Goal: Task Accomplishment & Management: Manage account settings

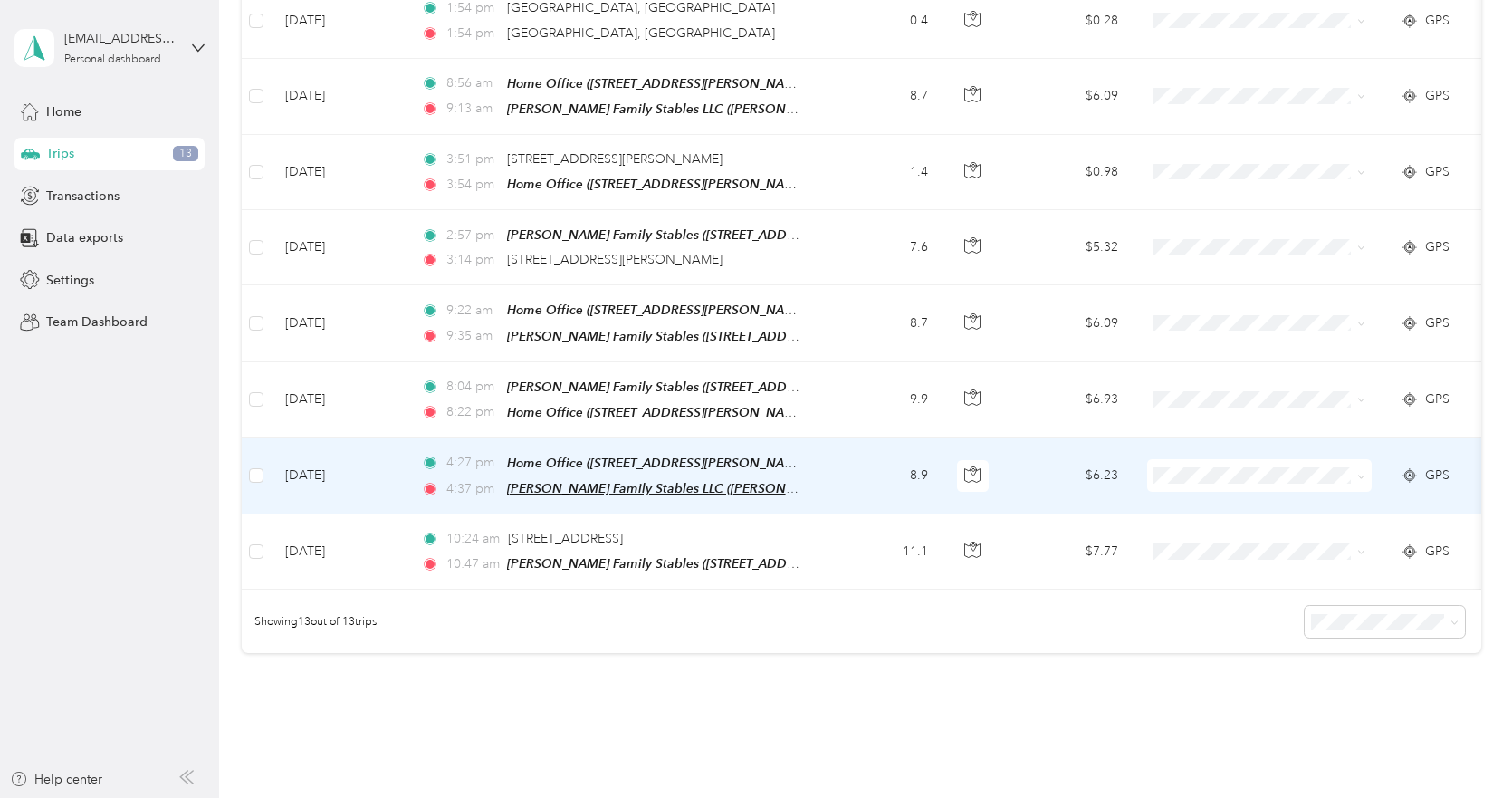
scroll to position [804, 0]
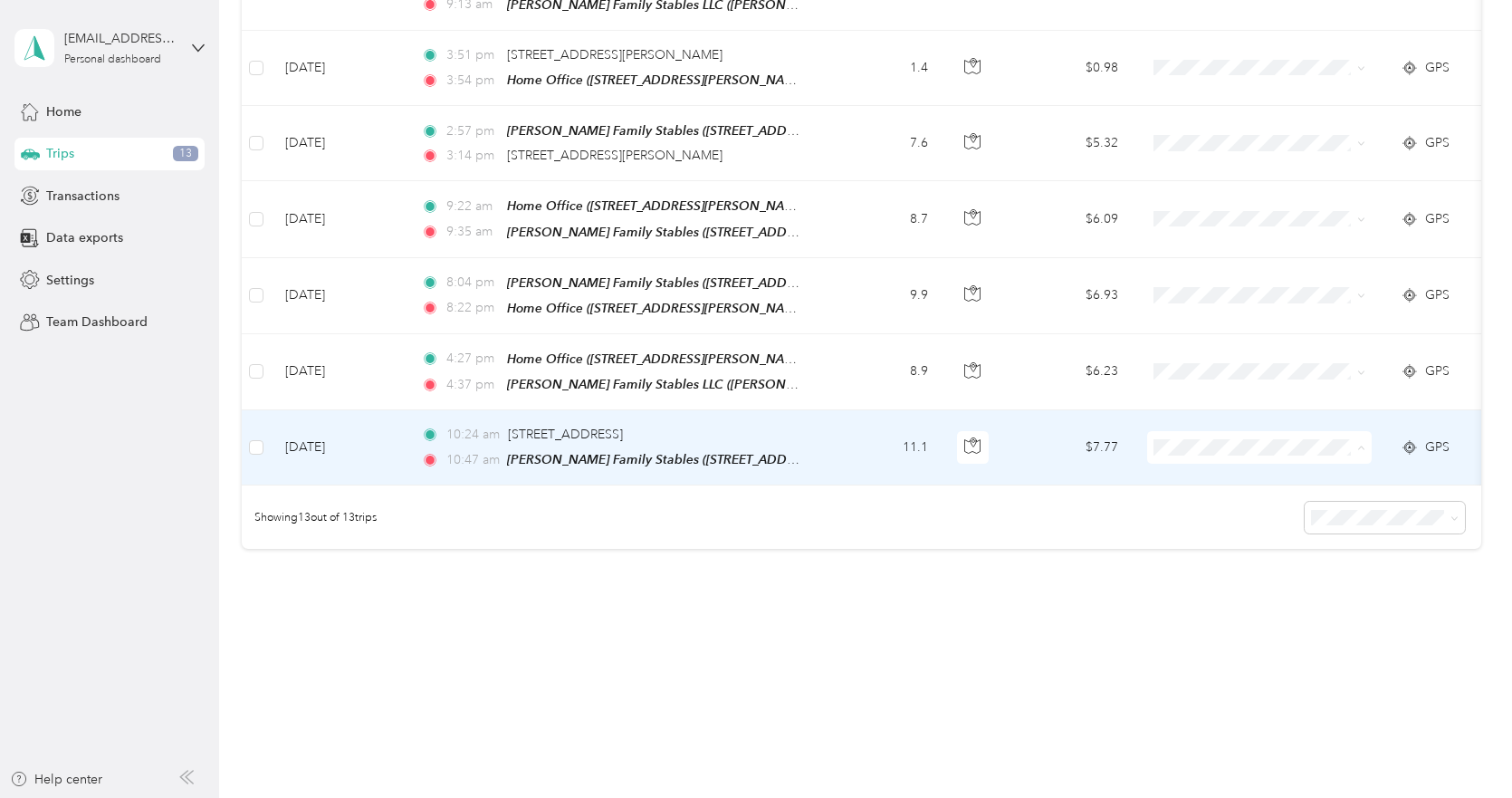
click at [1249, 522] on span "Consultant" at bounding box center [1275, 530] width 167 height 19
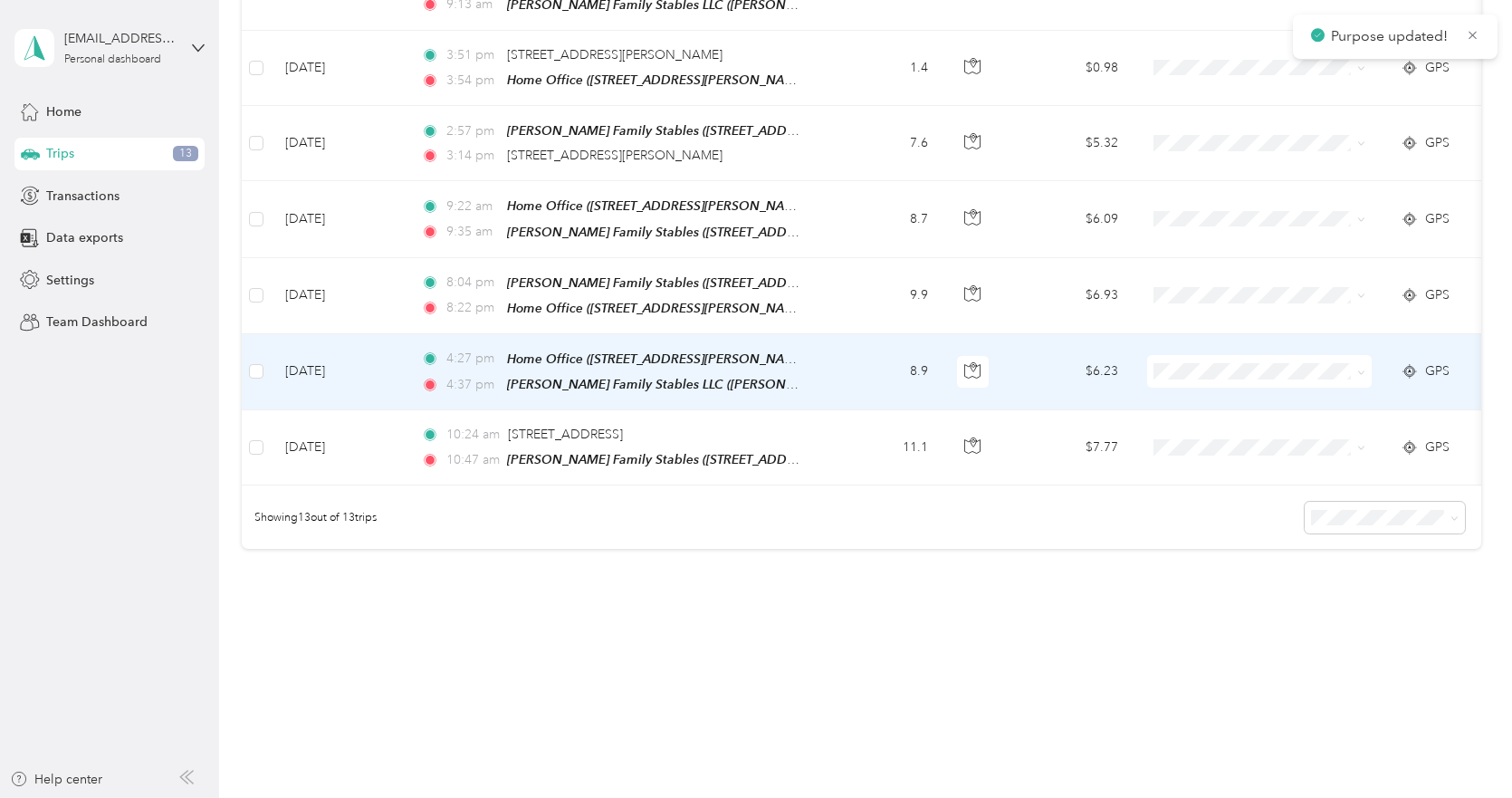
scroll to position [729, 0]
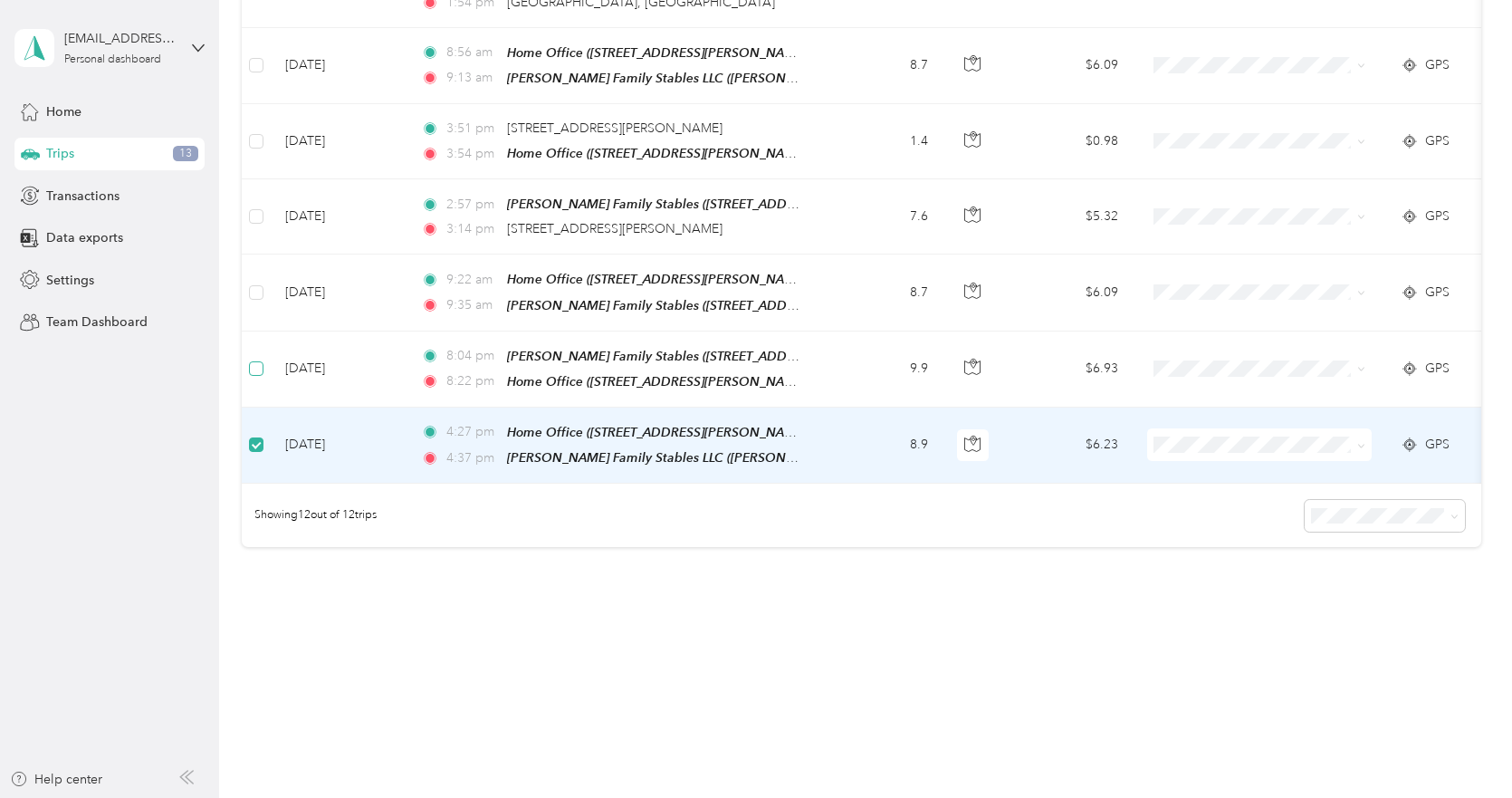
scroll to position [727, 0]
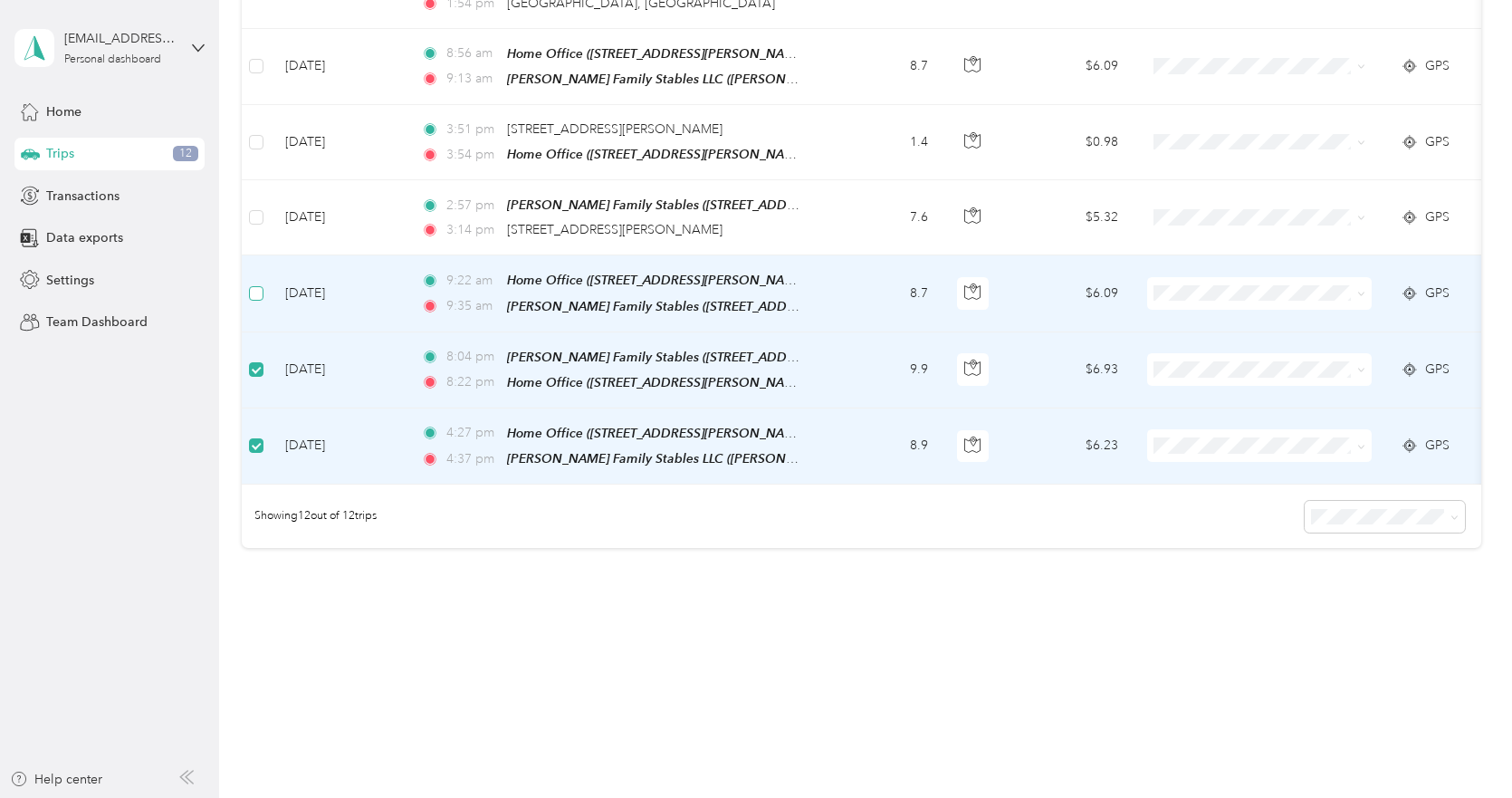
click at [252, 291] on label at bounding box center [255, 293] width 14 height 20
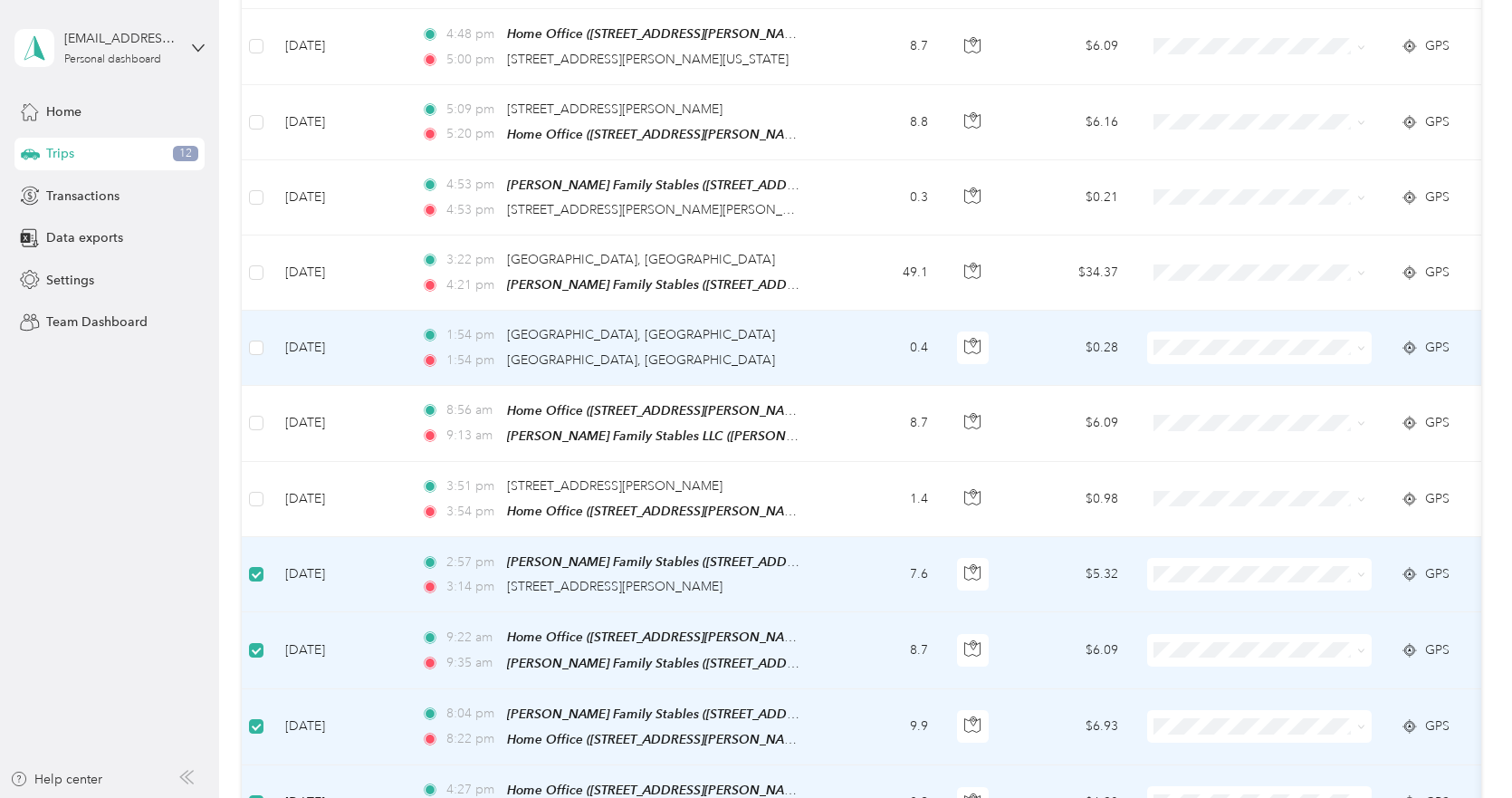
scroll to position [366, 0]
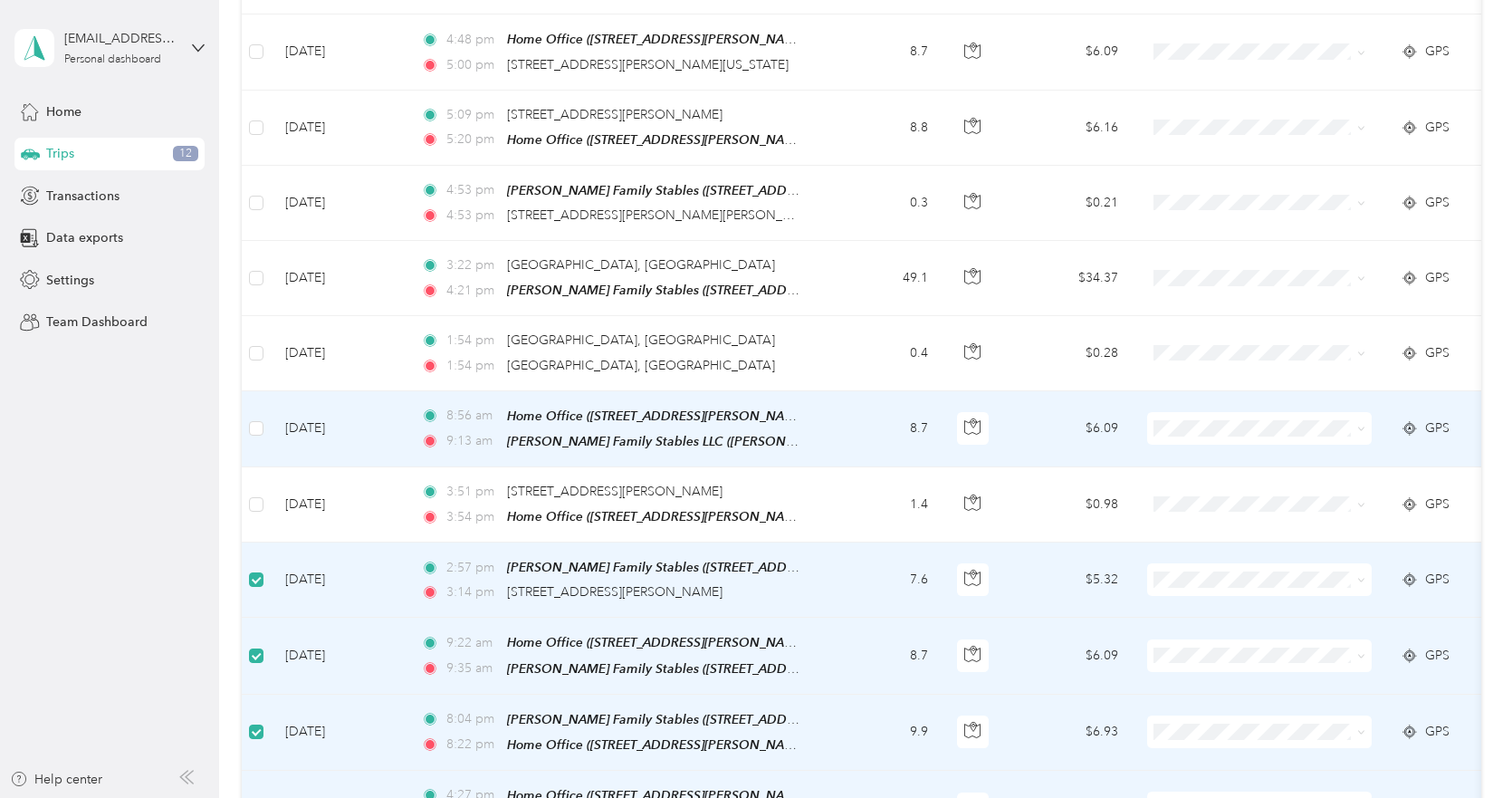
click at [249, 433] on td at bounding box center [256, 430] width 29 height 77
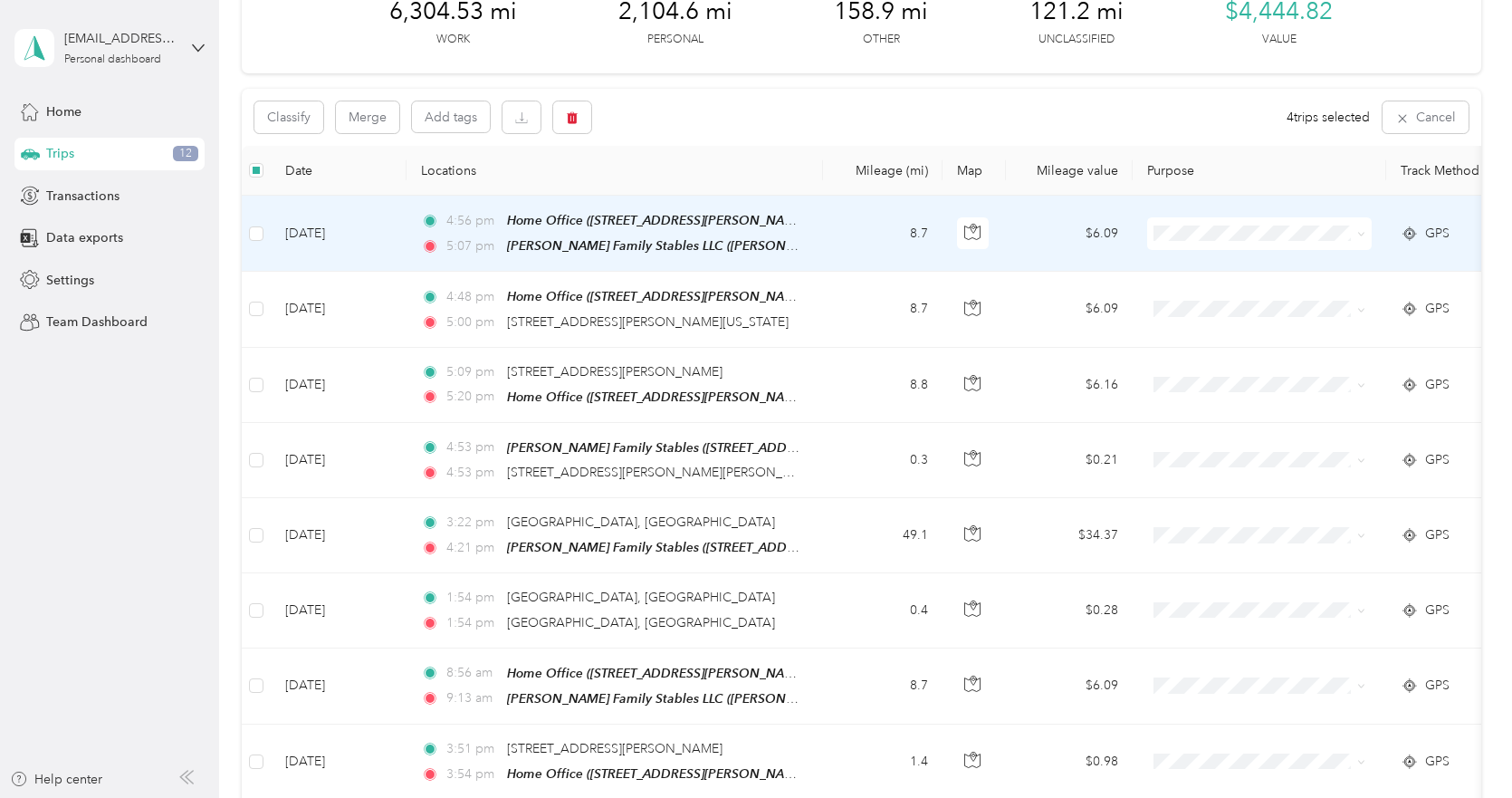
scroll to position [3, 0]
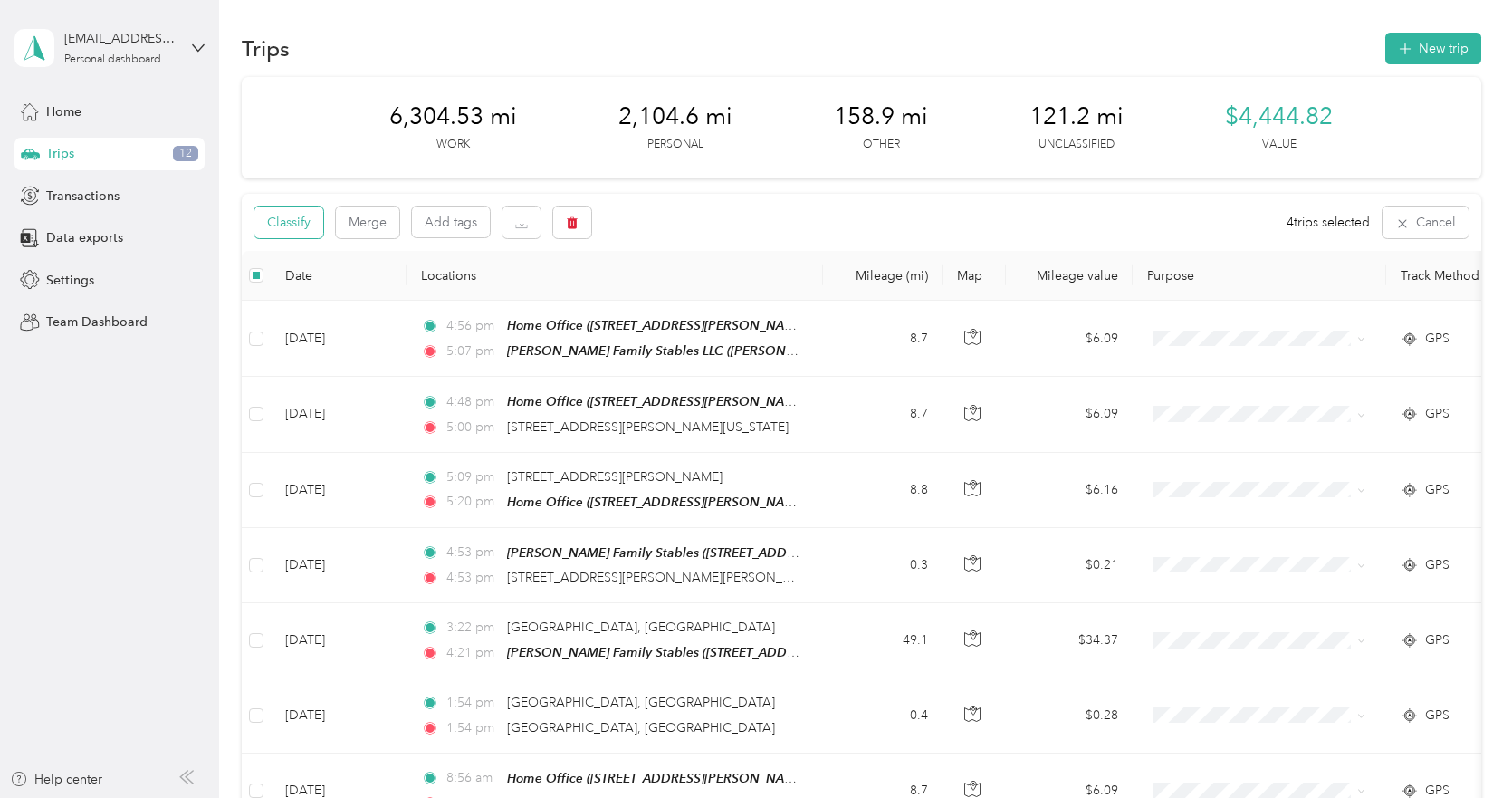
click at [318, 216] on button "Classify" at bounding box center [289, 222] width 69 height 32
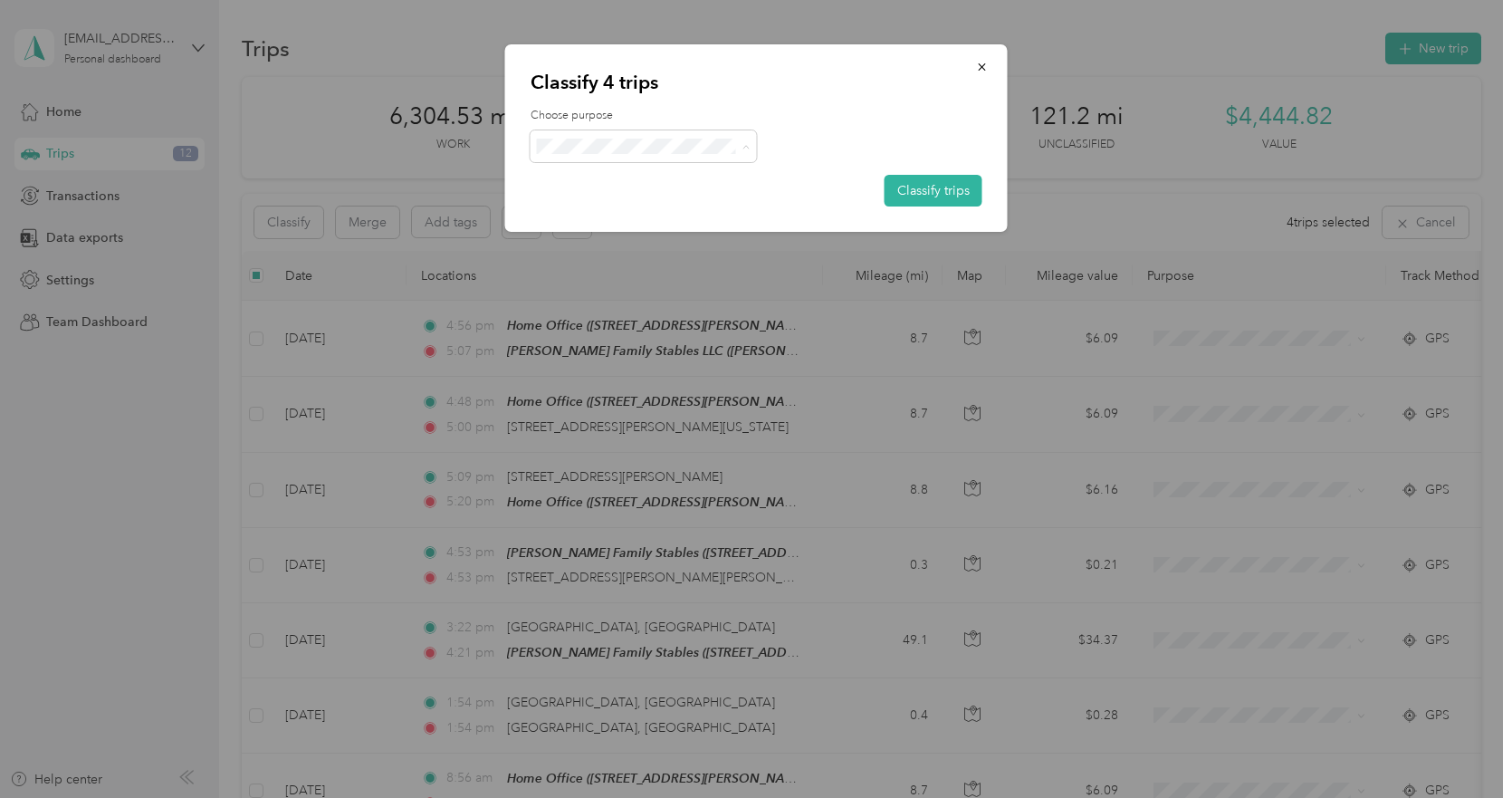
click at [661, 233] on span "Consultant" at bounding box center [659, 243] width 168 height 19
click at [973, 193] on button "Classify trips" at bounding box center [933, 190] width 98 height 32
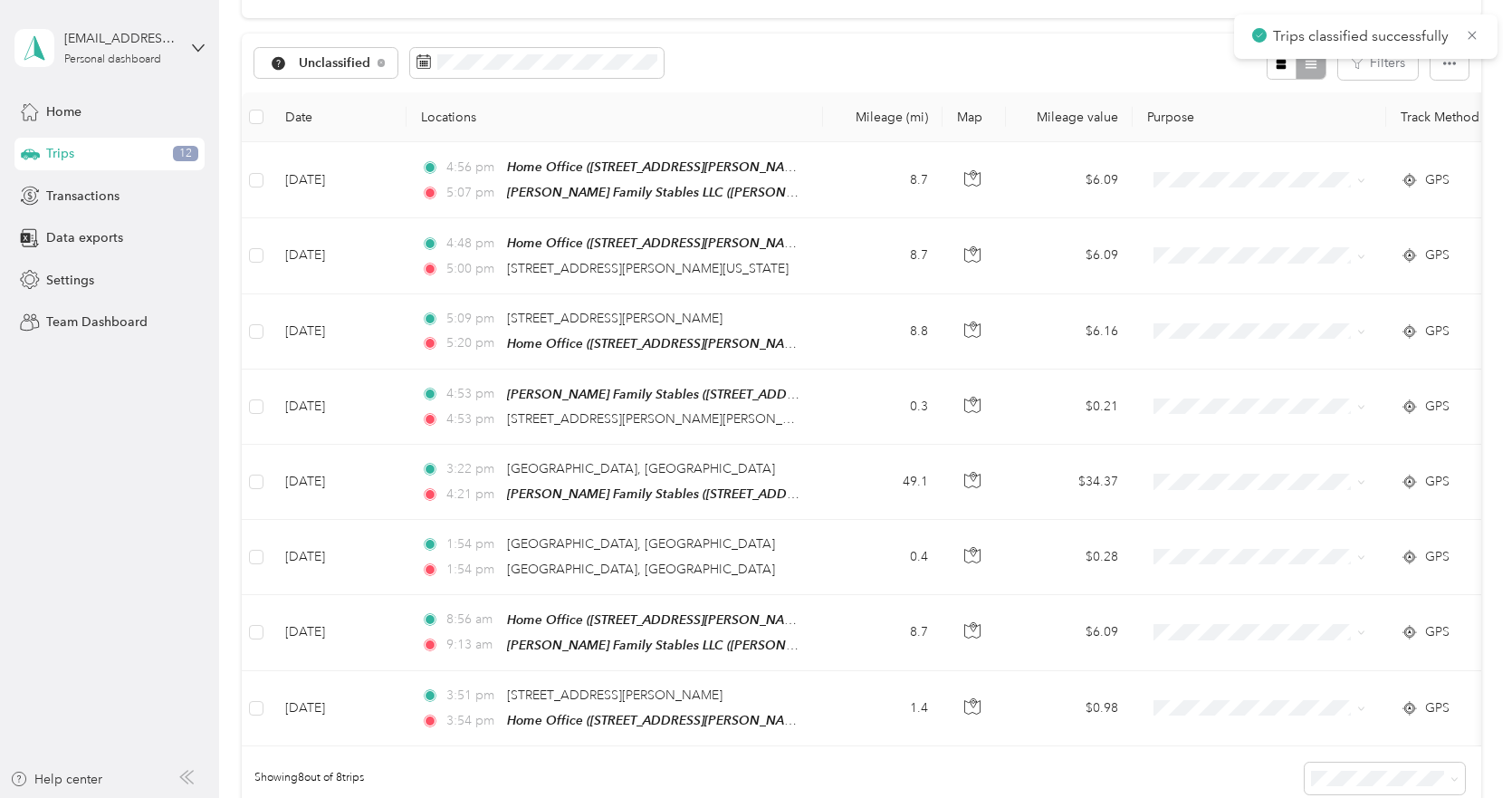
scroll to position [366, 0]
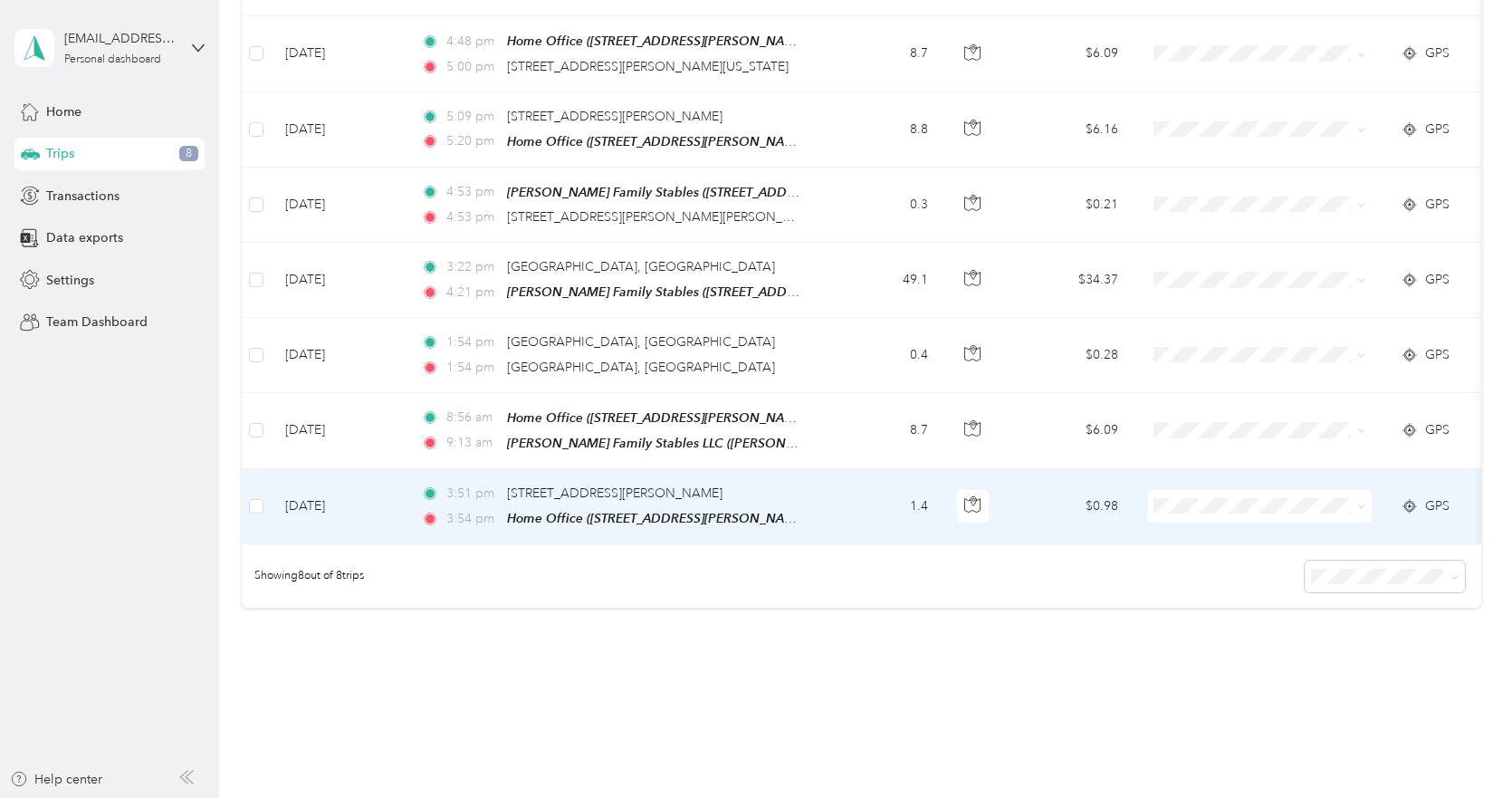
click at [1280, 481] on td at bounding box center [1259, 506] width 253 height 76
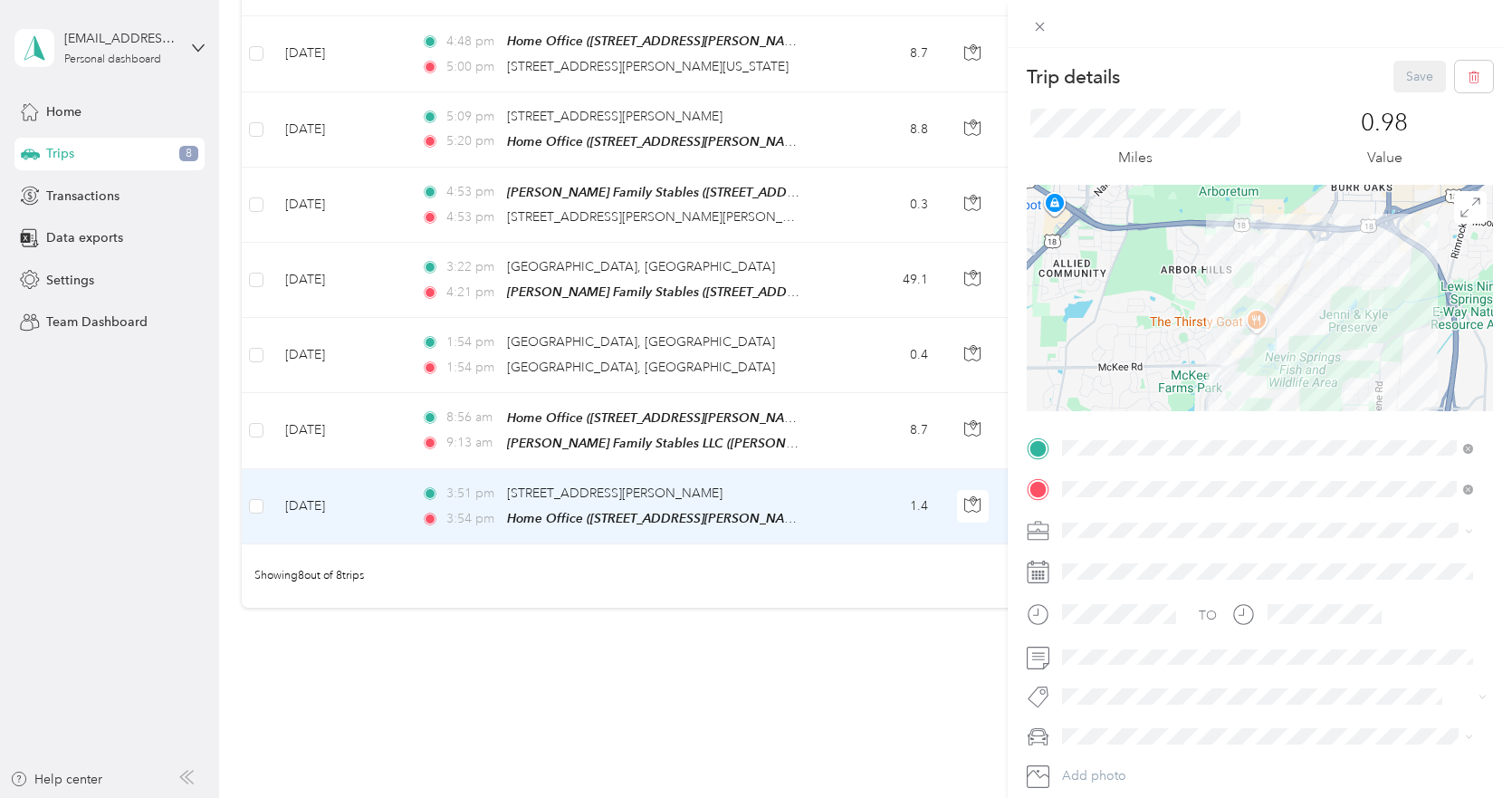
click at [796, 584] on div "Trip details Save This trip cannot be edited because it is either under review,…" at bounding box center [756, 399] width 1512 height 798
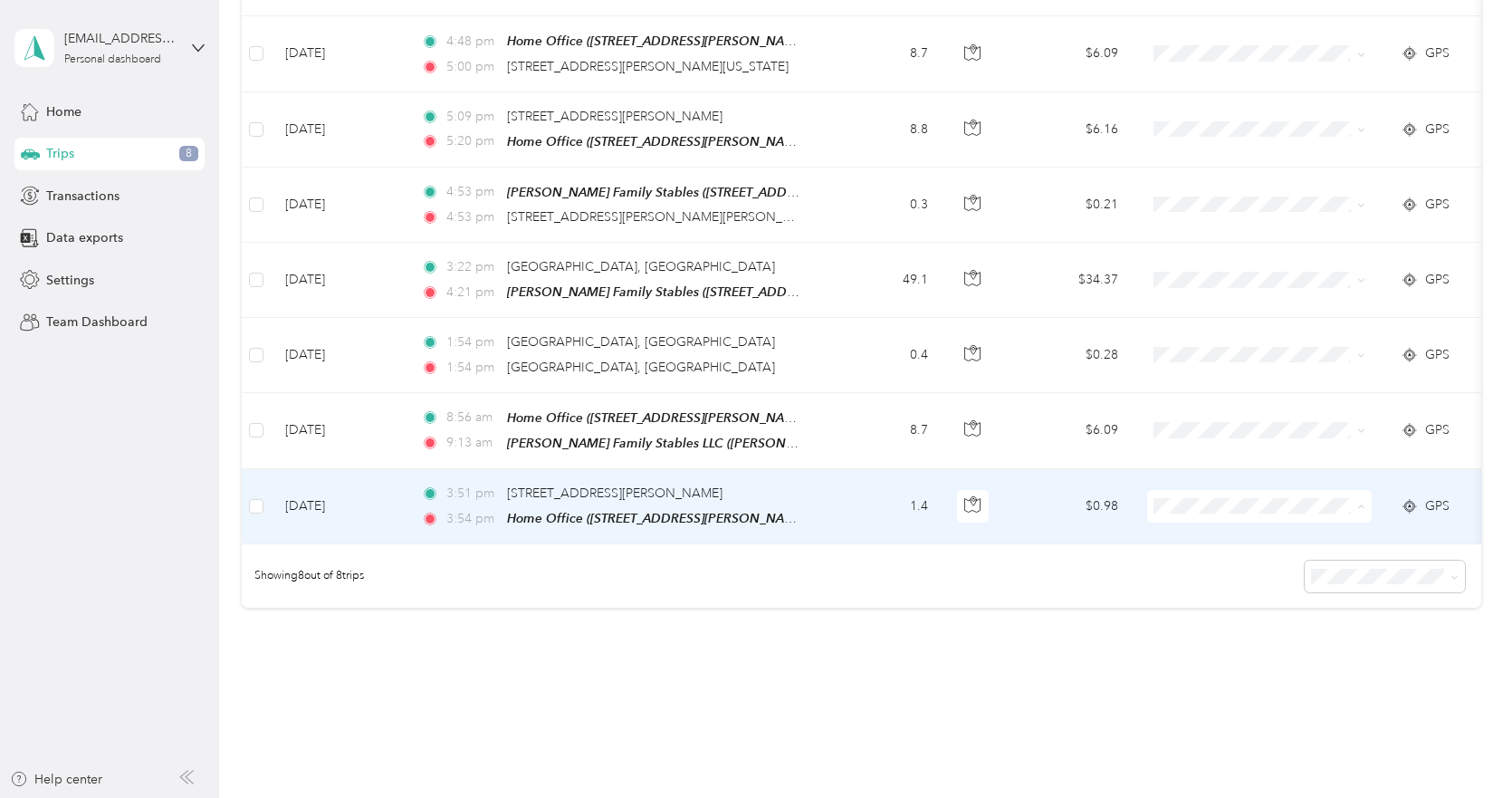
click at [1212, 565] on span "Personal" at bounding box center [1275, 564] width 167 height 19
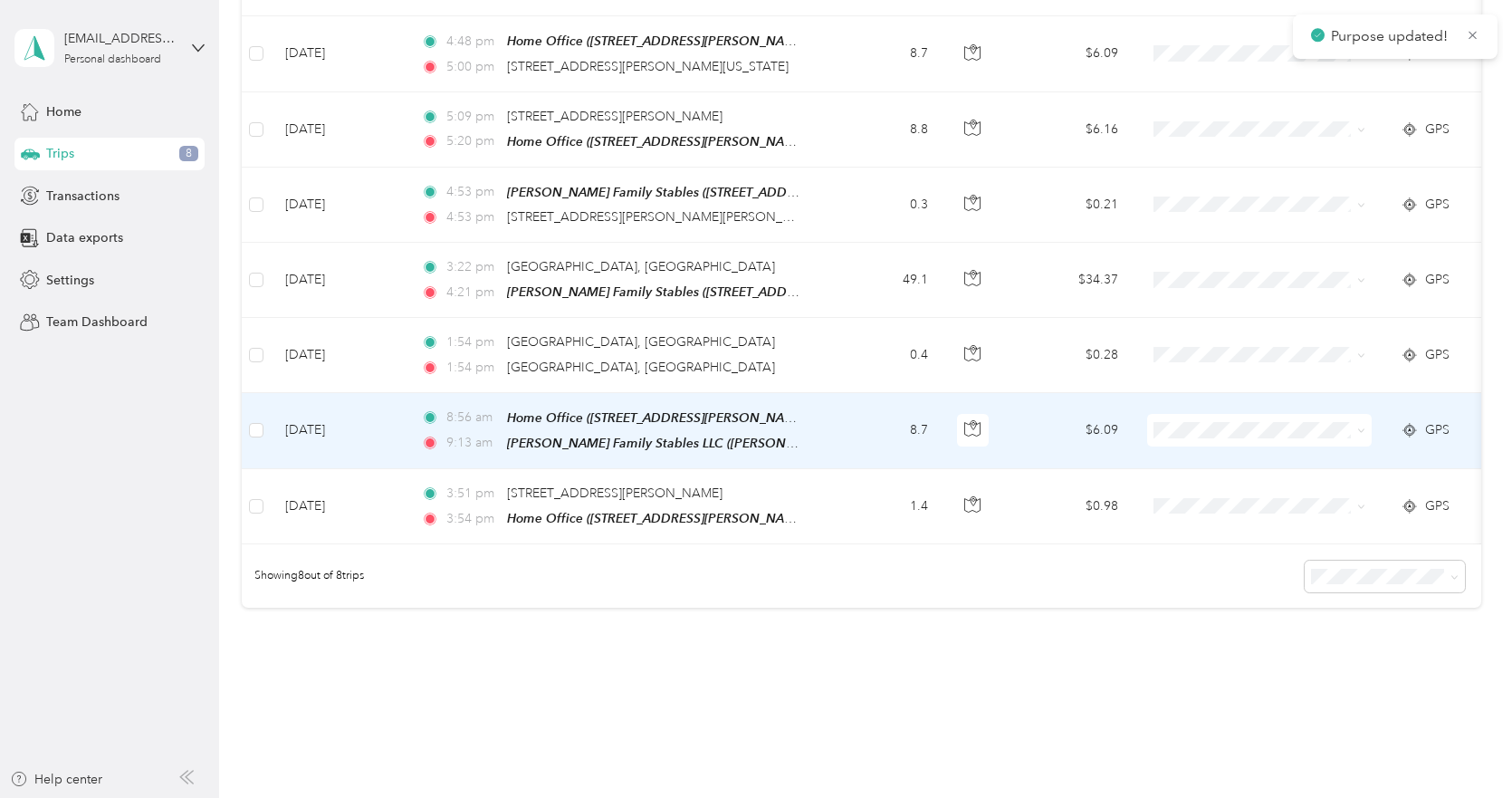
scroll to position [356, 0]
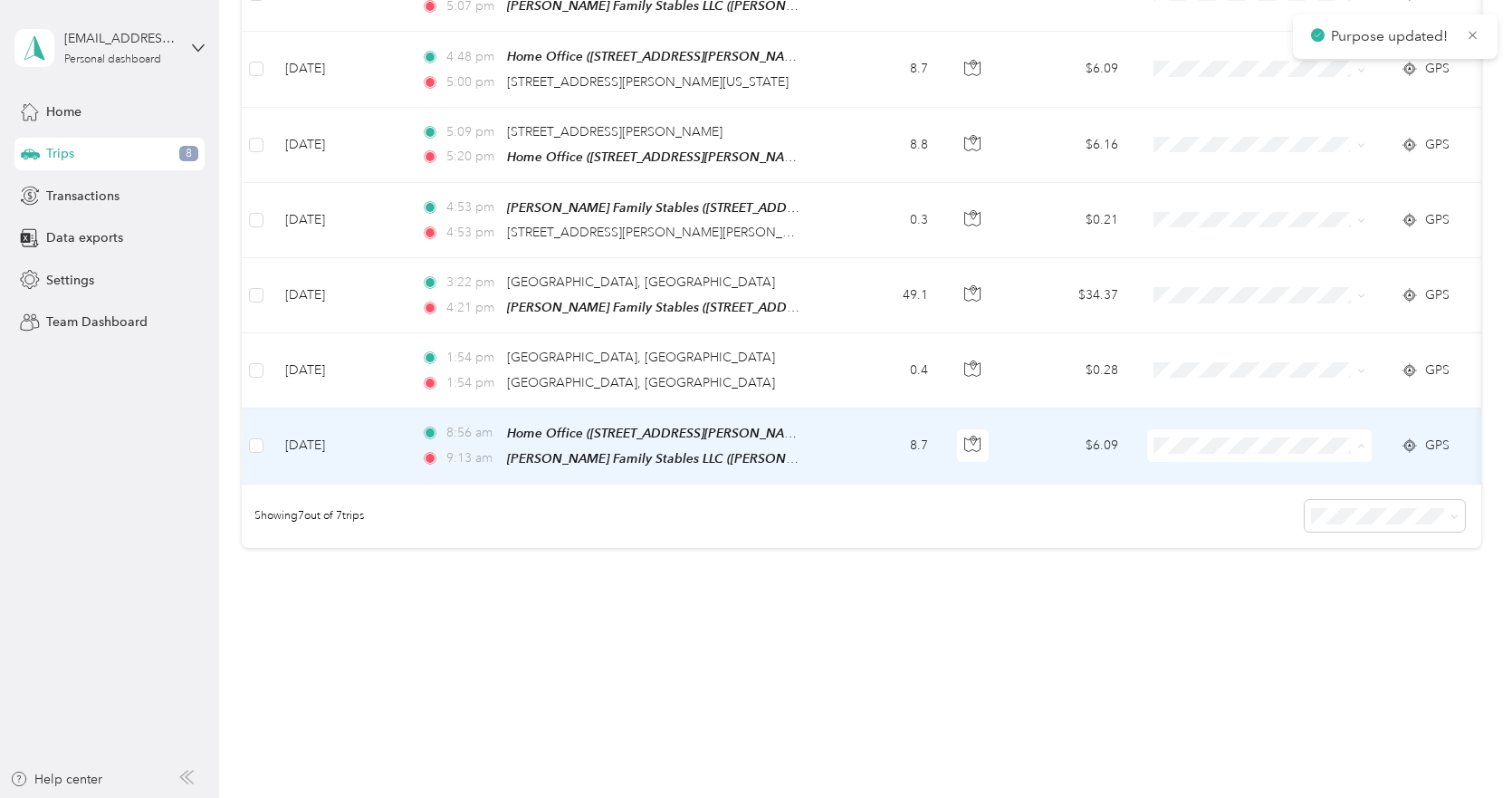
click at [1218, 529] on span "Consultant" at bounding box center [1275, 530] width 167 height 19
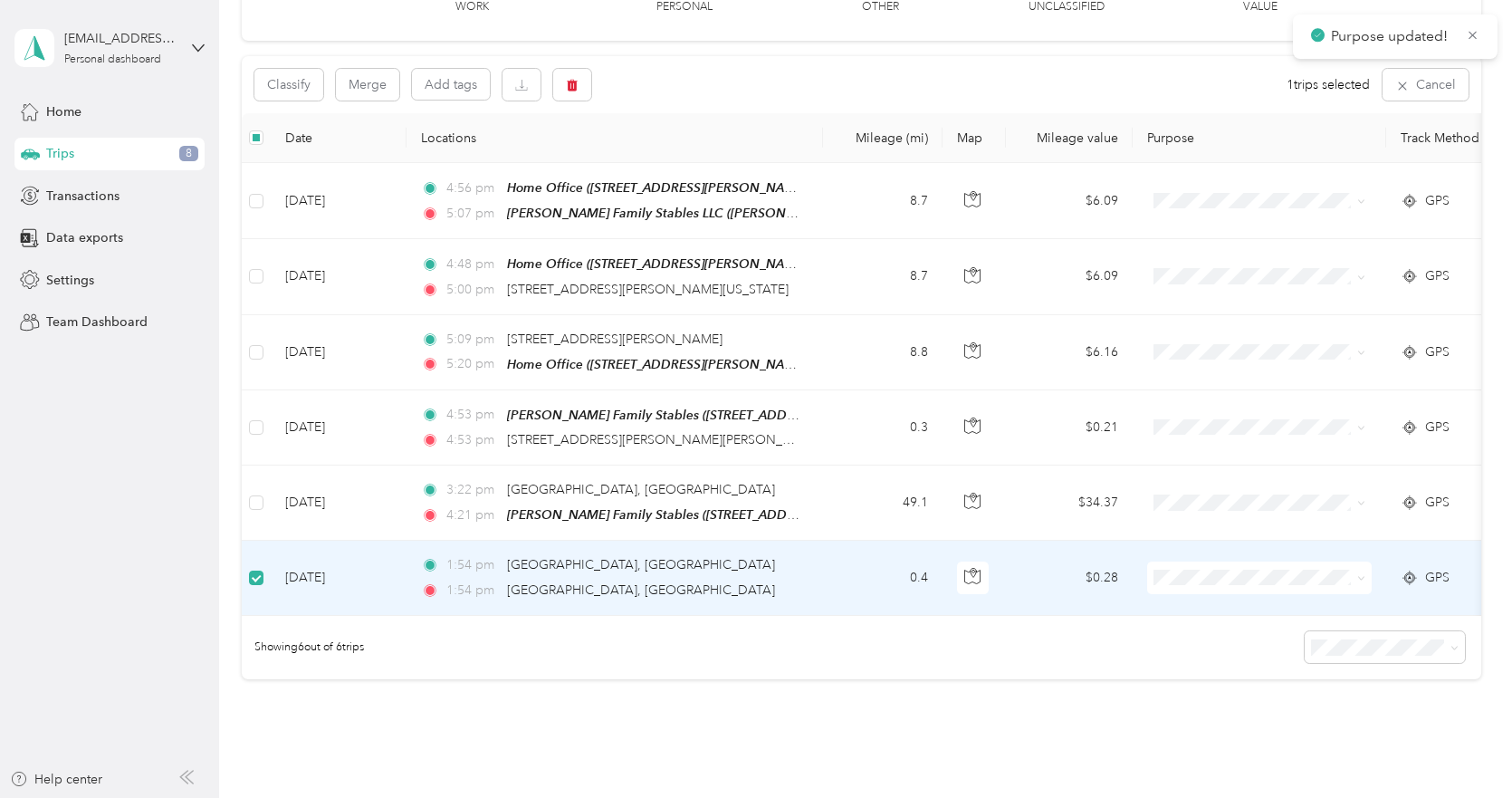
scroll to position [0, 0]
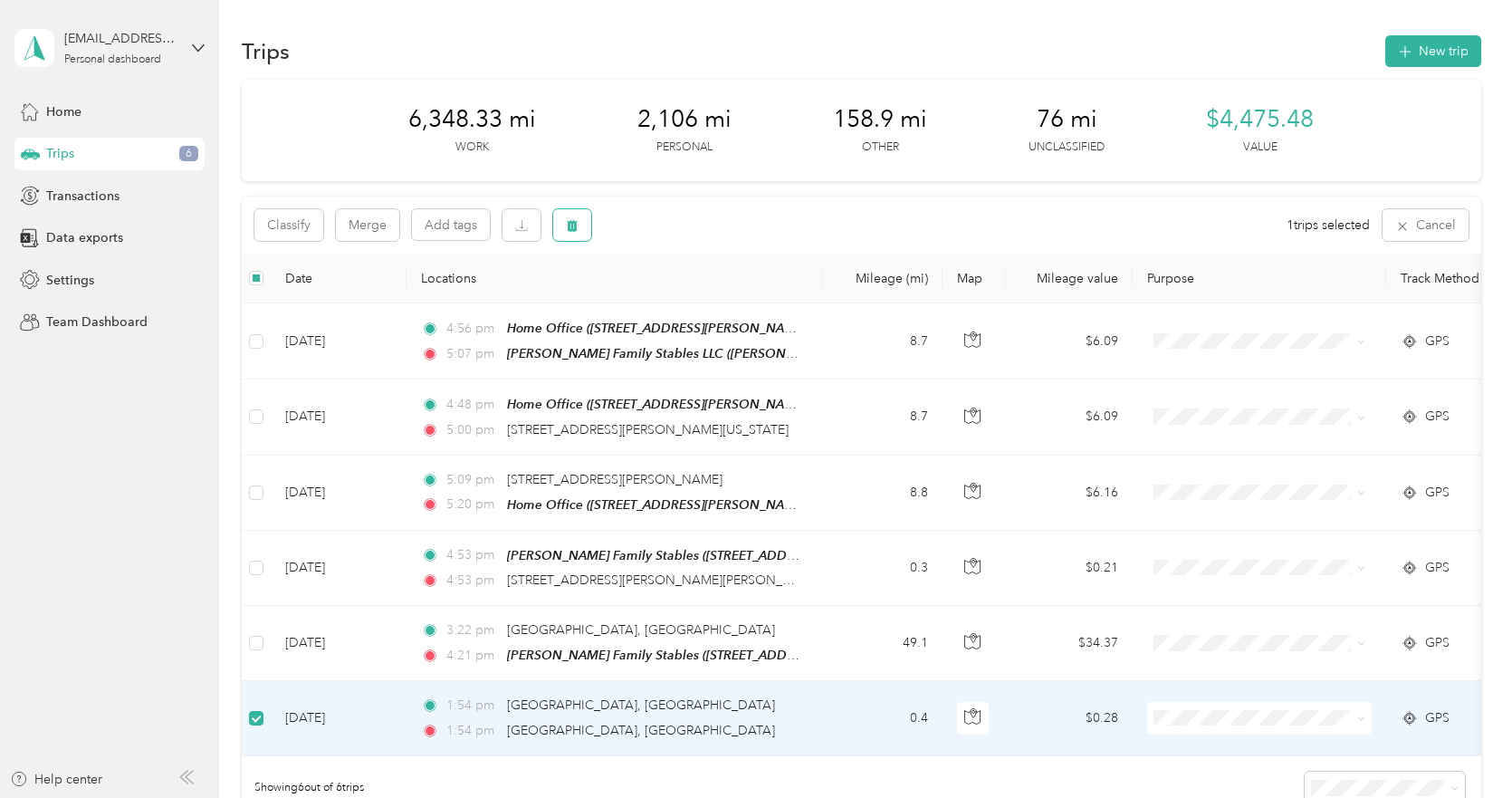
click at [561, 235] on button "button" at bounding box center [572, 225] width 38 height 32
click at [695, 295] on button "Yes" at bounding box center [706, 300] width 35 height 29
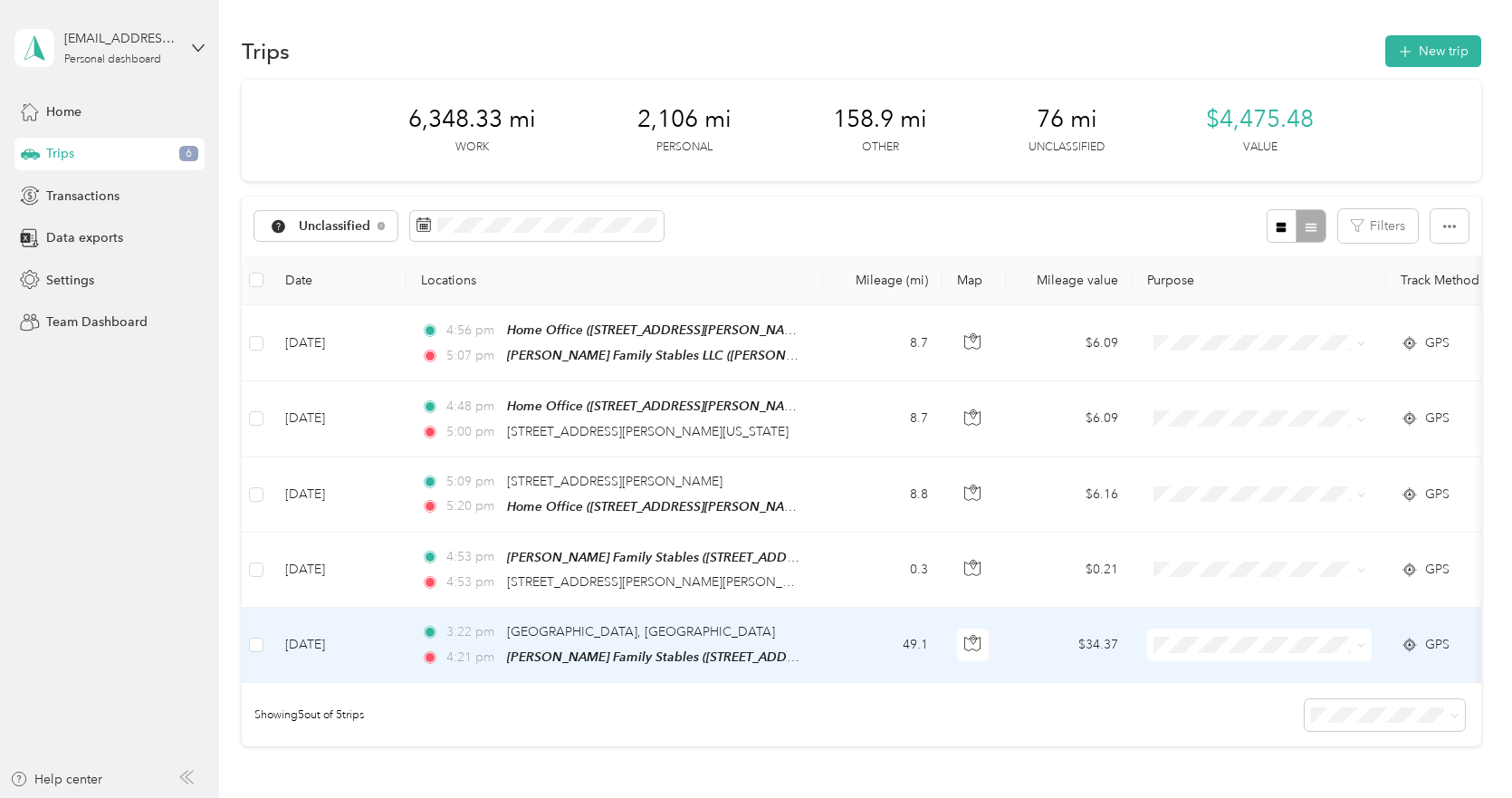
click at [1226, 422] on li "Personal" at bounding box center [1259, 414] width 225 height 32
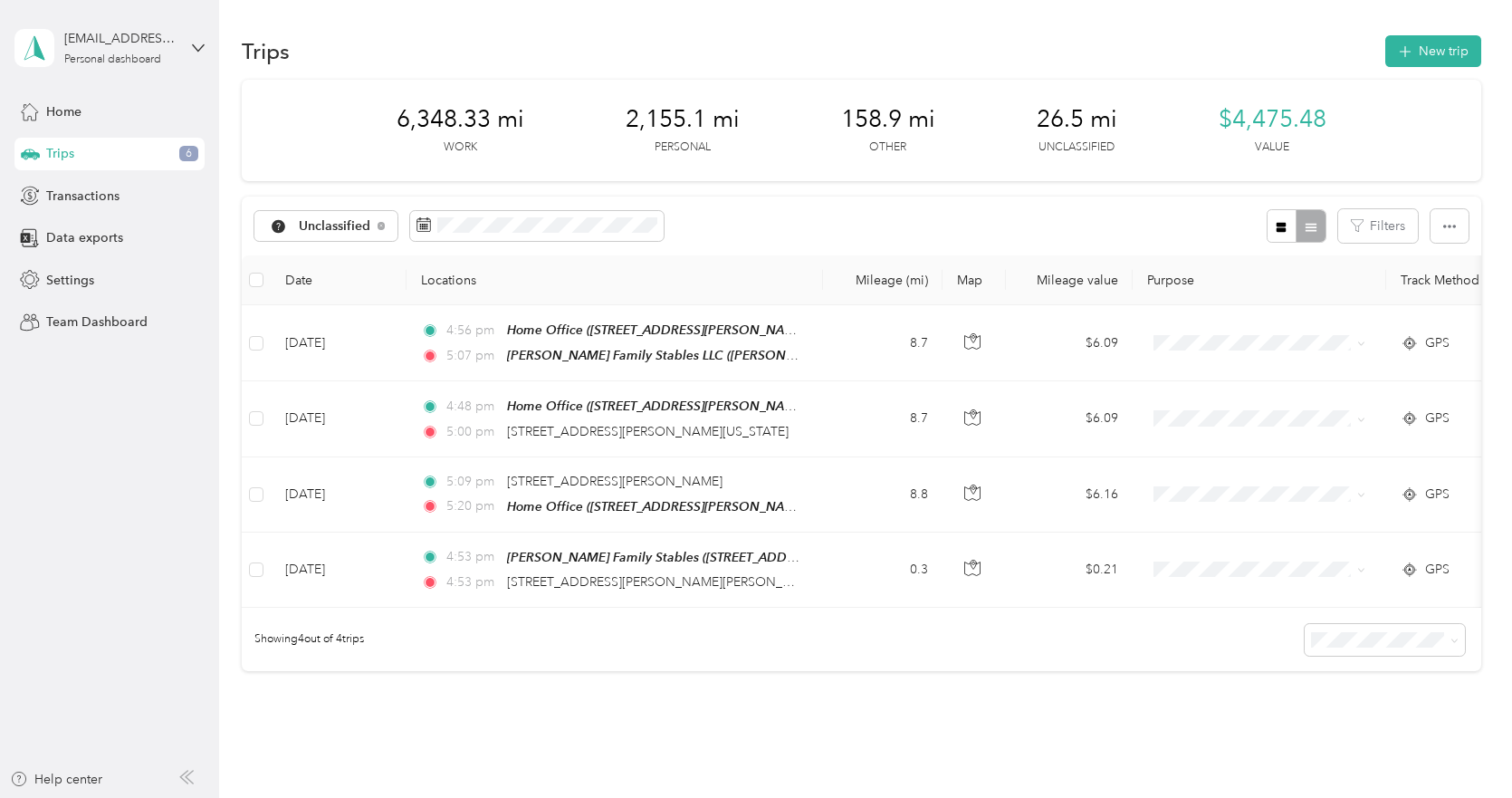
click at [870, 683] on div "6,348.33 mi Work 2,155.1 mi Personal 158.9 mi Other 26.5 mi Unclassified $4,475…" at bounding box center [862, 407] width 1239 height 655
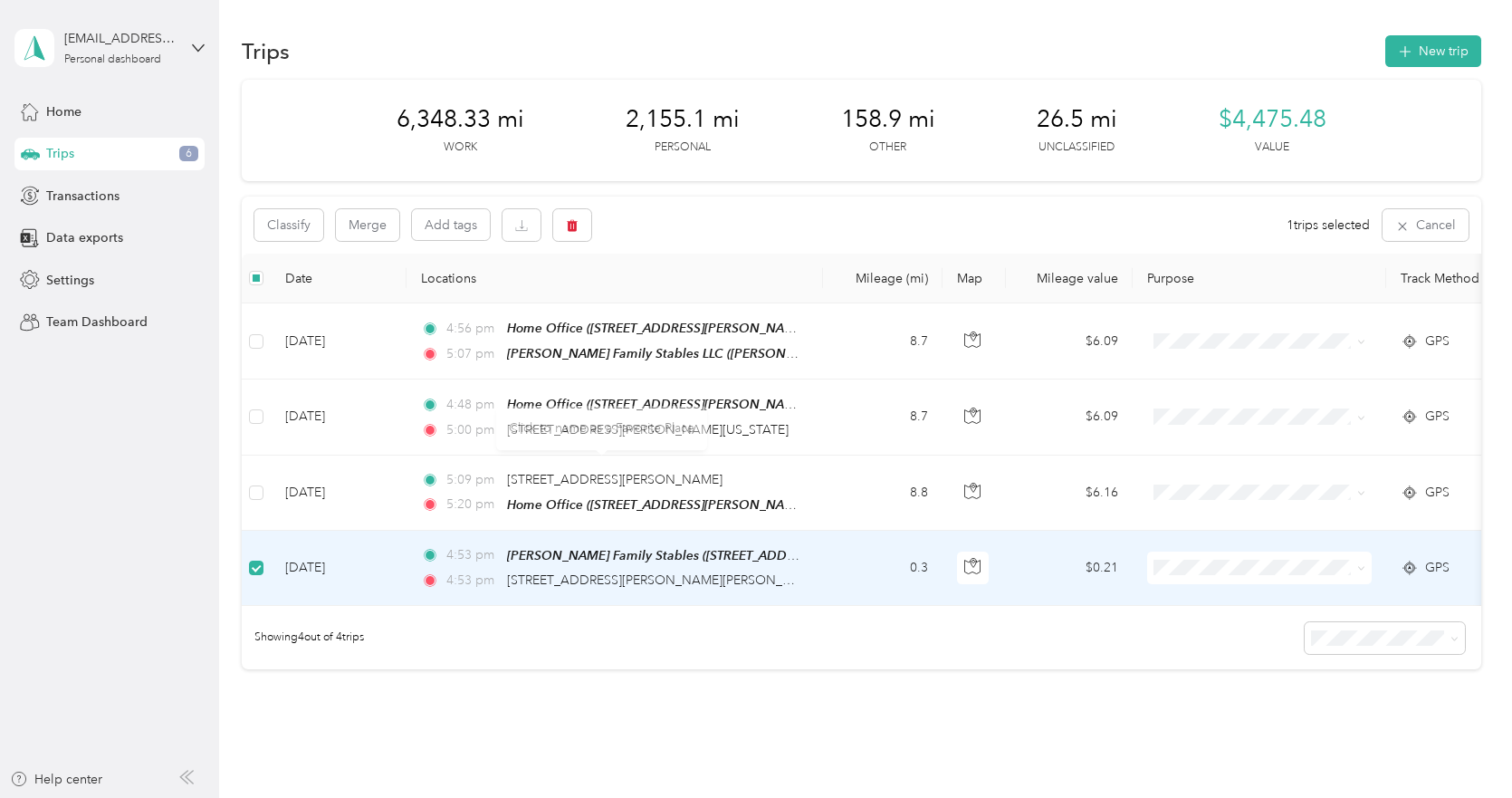
click at [580, 248] on div "Classify Merge Add tags 1 trips selected Cancel" at bounding box center [862, 225] width 1239 height 57
click at [581, 230] on button "button" at bounding box center [572, 225] width 38 height 32
click at [712, 300] on button "Yes" at bounding box center [706, 300] width 35 height 29
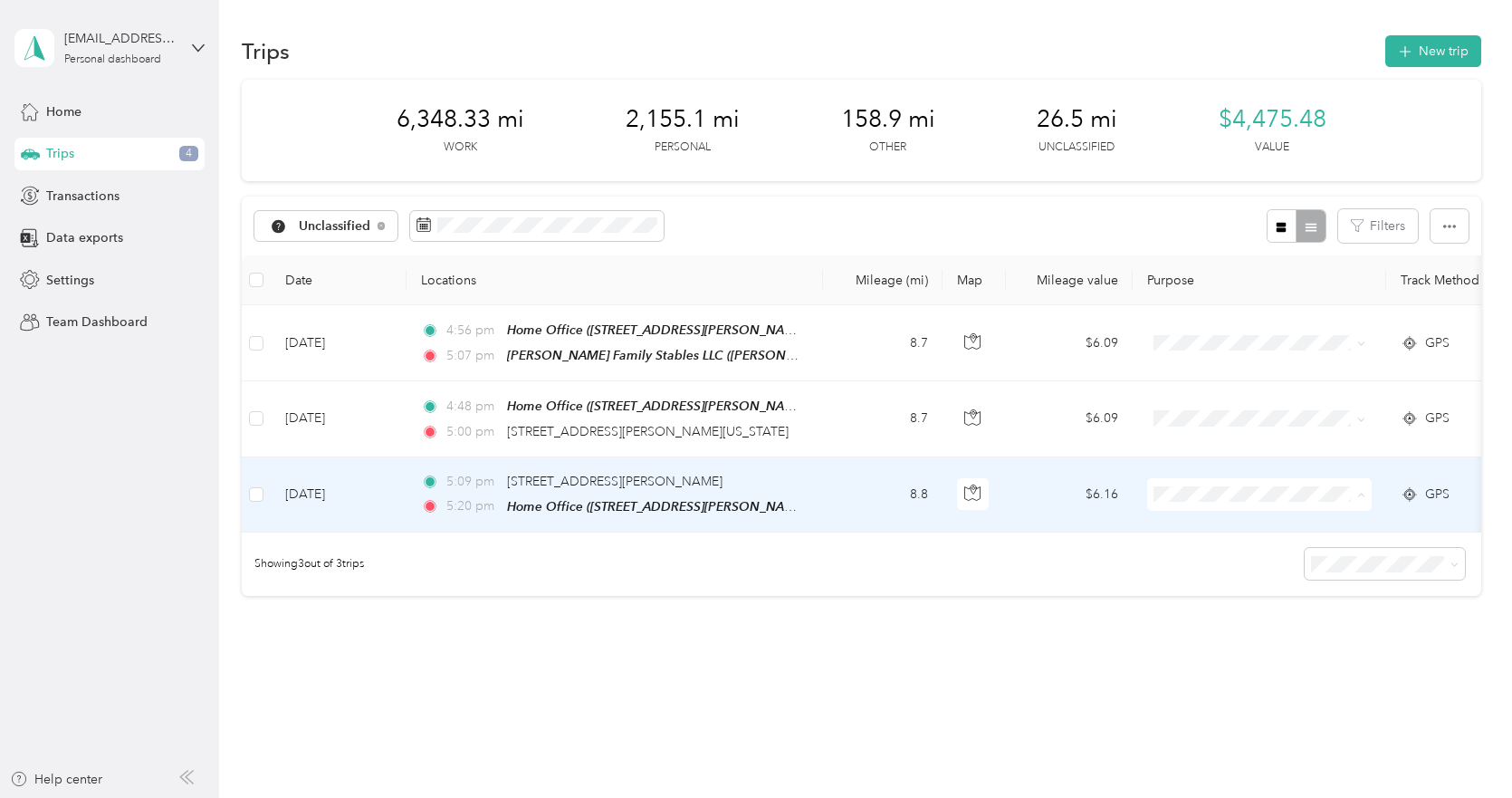
click at [1229, 589] on span "Consultant" at bounding box center [1275, 588] width 167 height 19
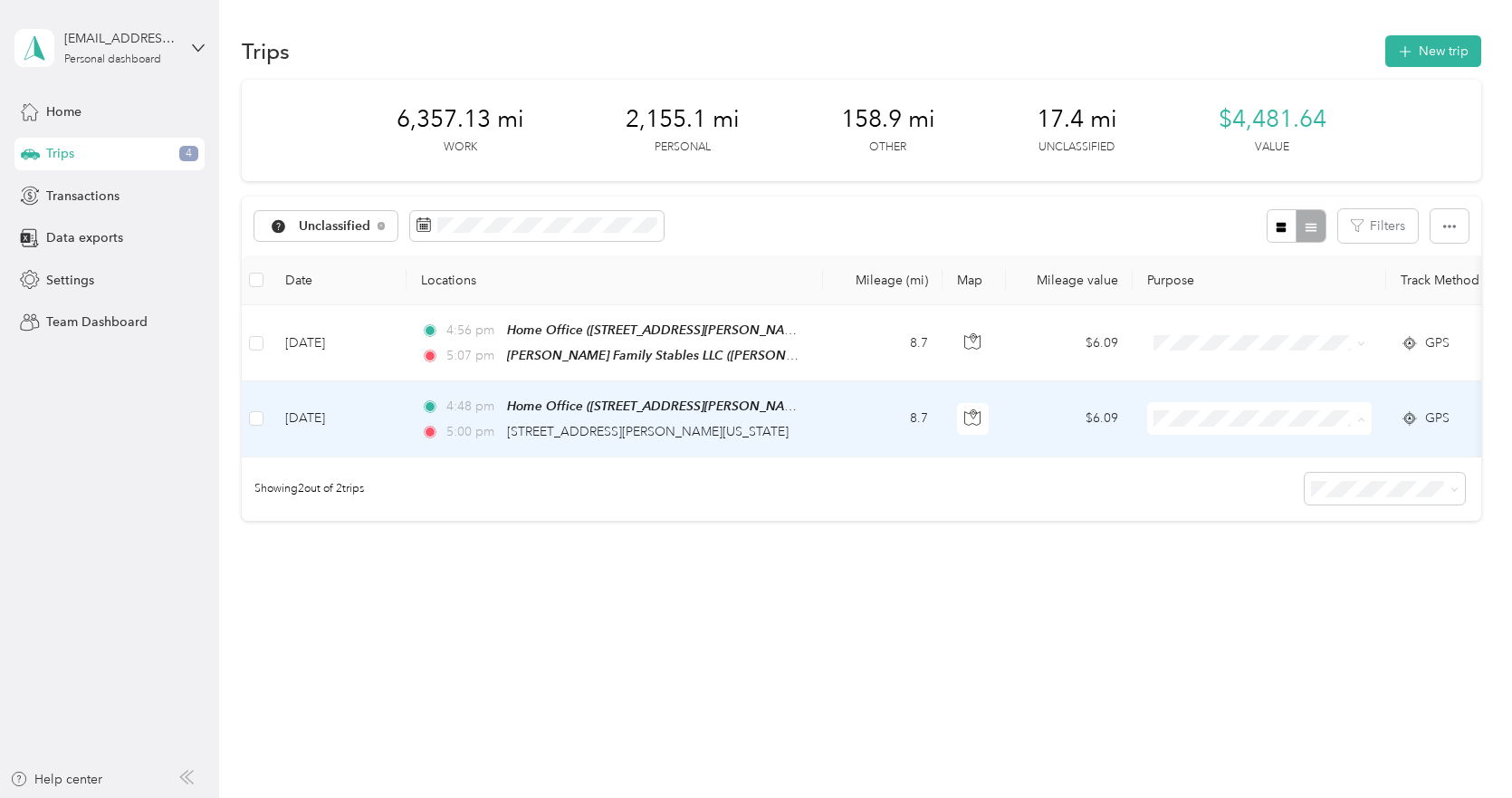
click at [1240, 502] on li "Consultant" at bounding box center [1259, 514] width 225 height 32
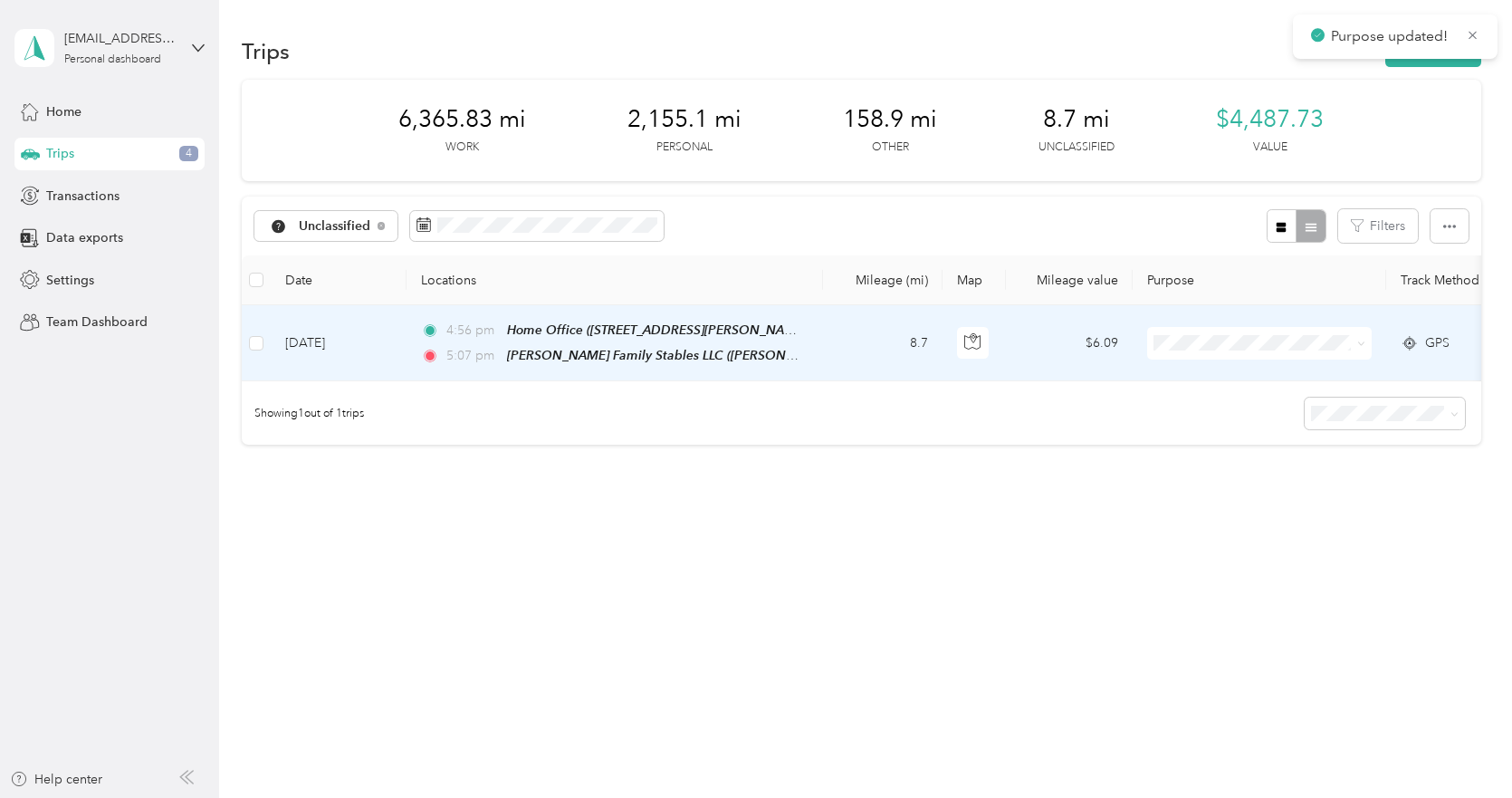
click at [1226, 433] on span "Consultant" at bounding box center [1275, 440] width 167 height 19
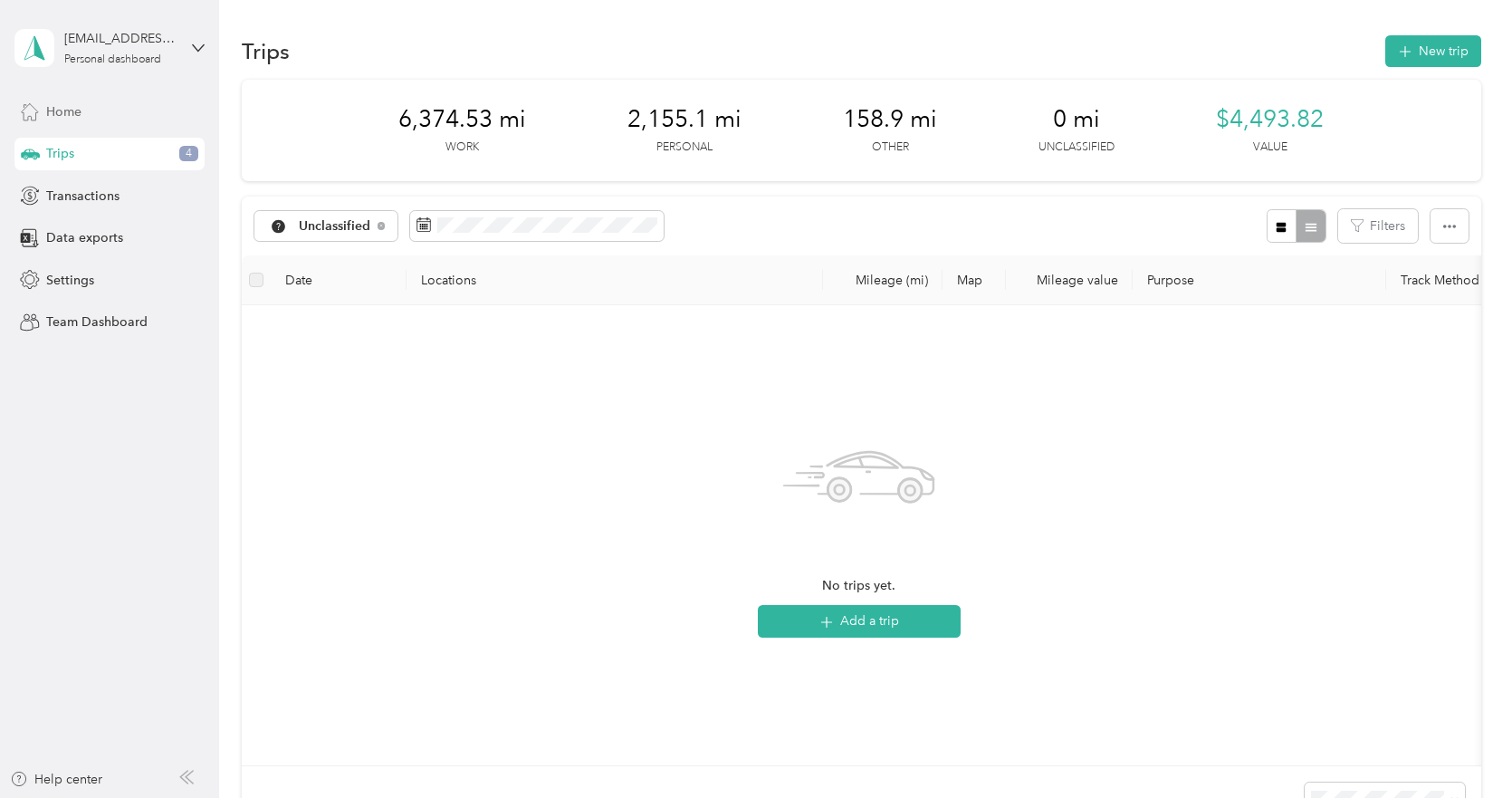
click at [136, 110] on div "Home" at bounding box center [109, 111] width 190 height 33
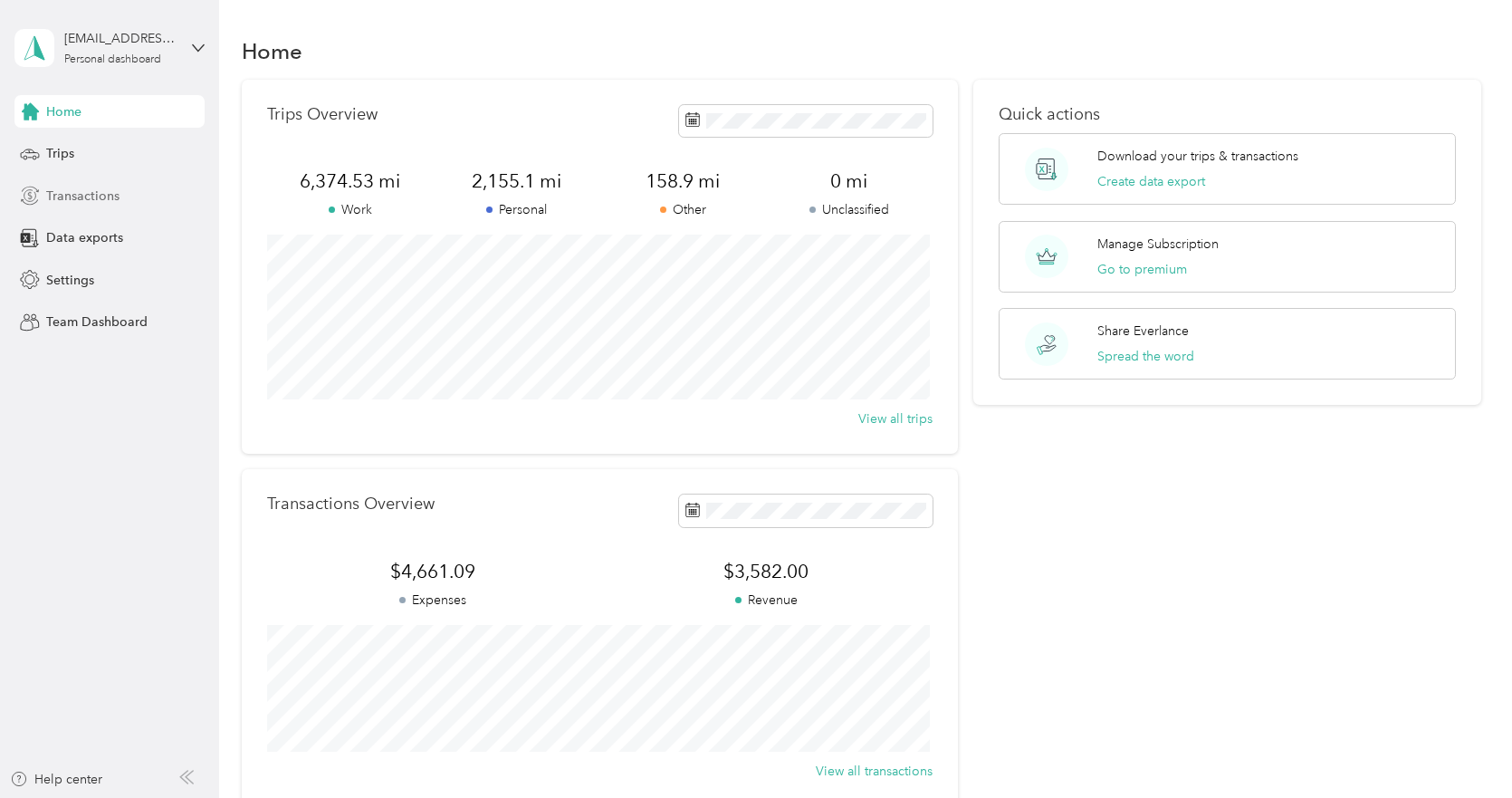
click at [116, 190] on span "Transactions" at bounding box center [82, 196] width 74 height 19
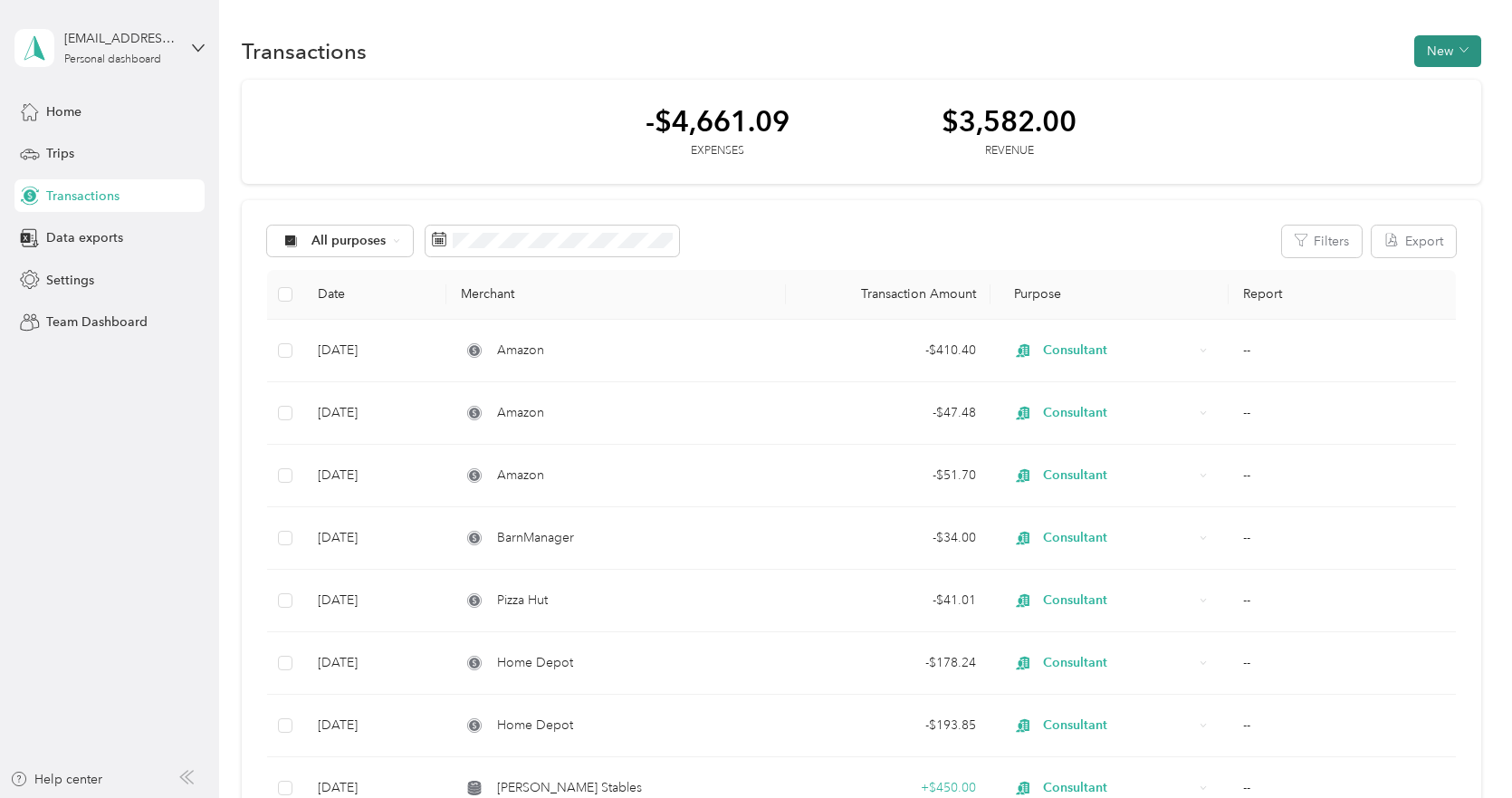
click at [1439, 51] on button "New" at bounding box center [1448, 51] width 67 height 32
click at [1435, 97] on li "Expense" at bounding box center [1430, 85] width 94 height 32
click at [1434, 92] on span "Expense" at bounding box center [1438, 86] width 49 height 19
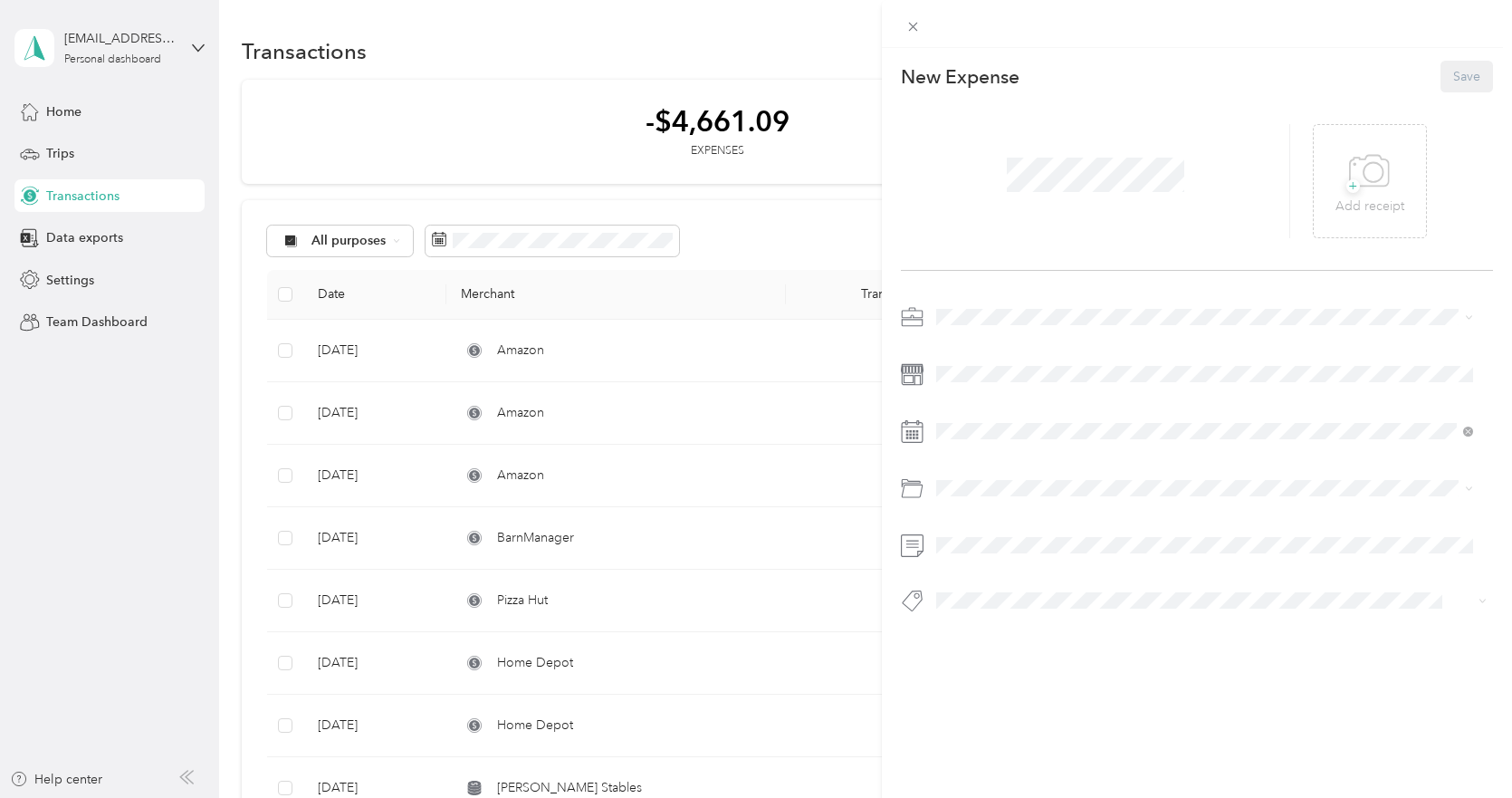
click at [984, 307] on span at bounding box center [1211, 317] width 563 height 29
click at [985, 411] on span "Consultant" at bounding box center [972, 411] width 60 height 15
click at [984, 366] on span at bounding box center [1211, 374] width 563 height 29
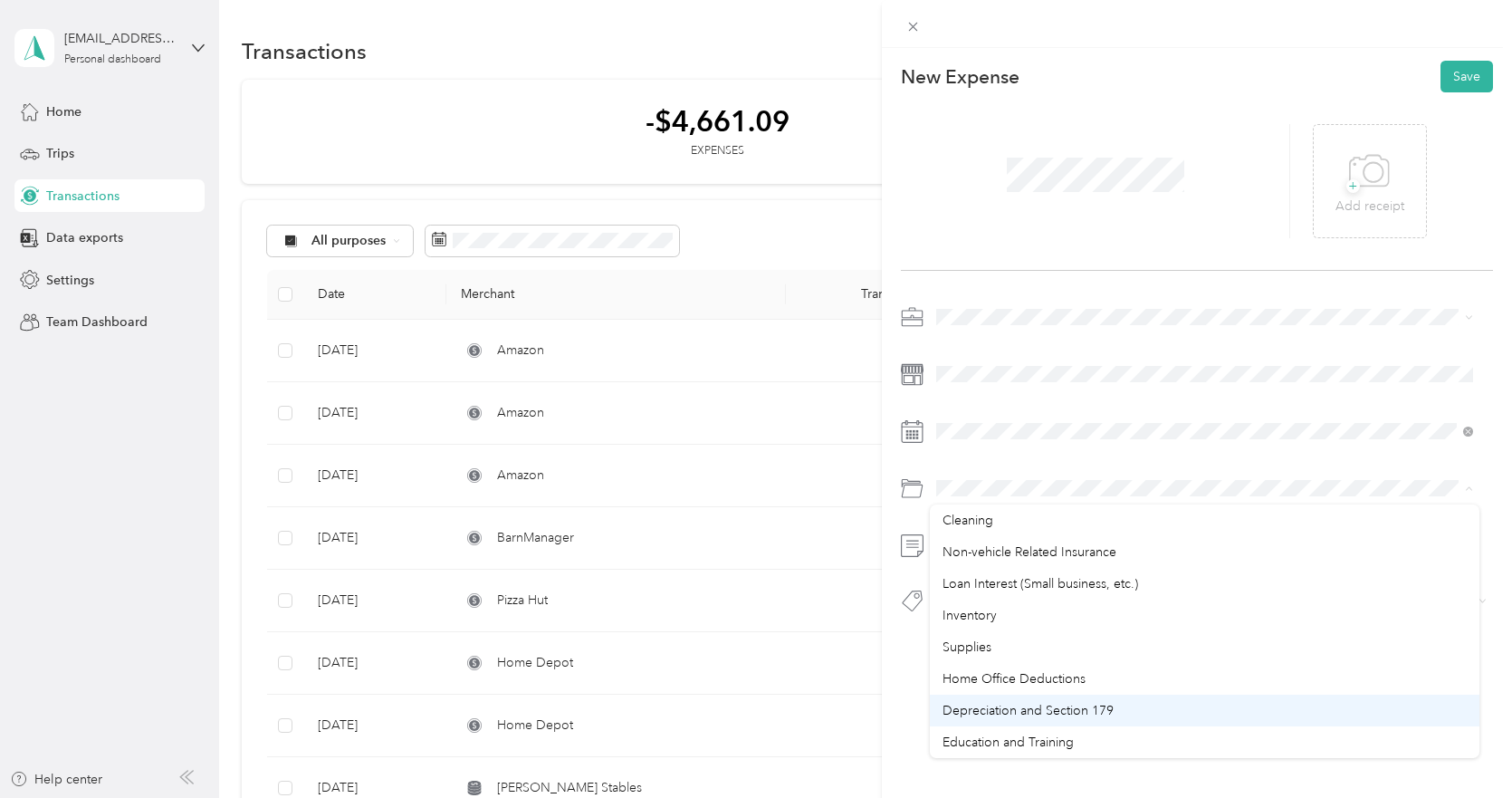
scroll to position [960, 0]
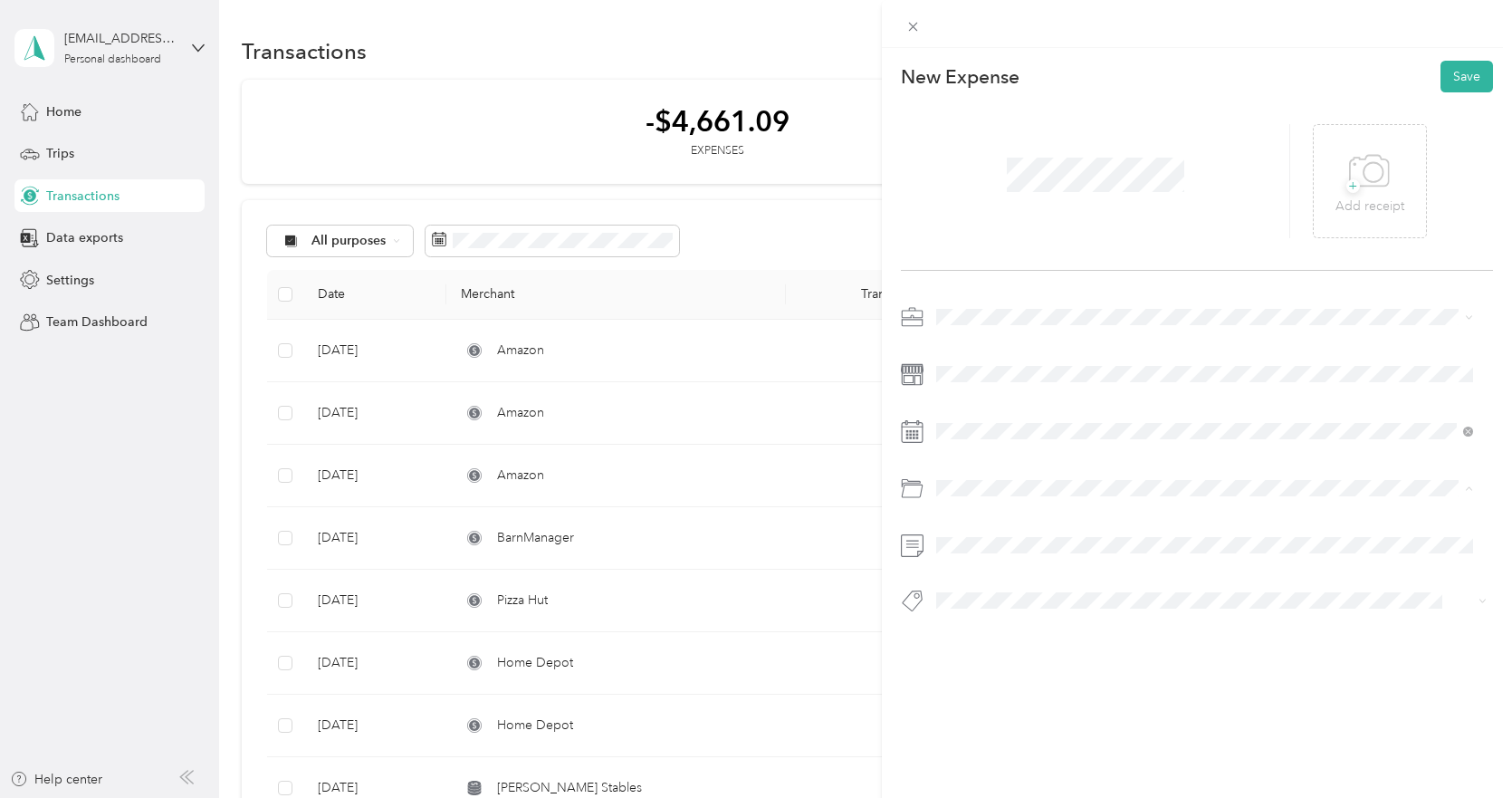
click at [1014, 584] on div "Supplies" at bounding box center [1204, 584] width 524 height 19
click at [1014, 553] on span at bounding box center [1211, 545] width 563 height 29
click at [1391, 191] on div "+ Add receipt" at bounding box center [1370, 181] width 69 height 70
click at [1335, 181] on icon at bounding box center [1343, 181] width 16 height 11
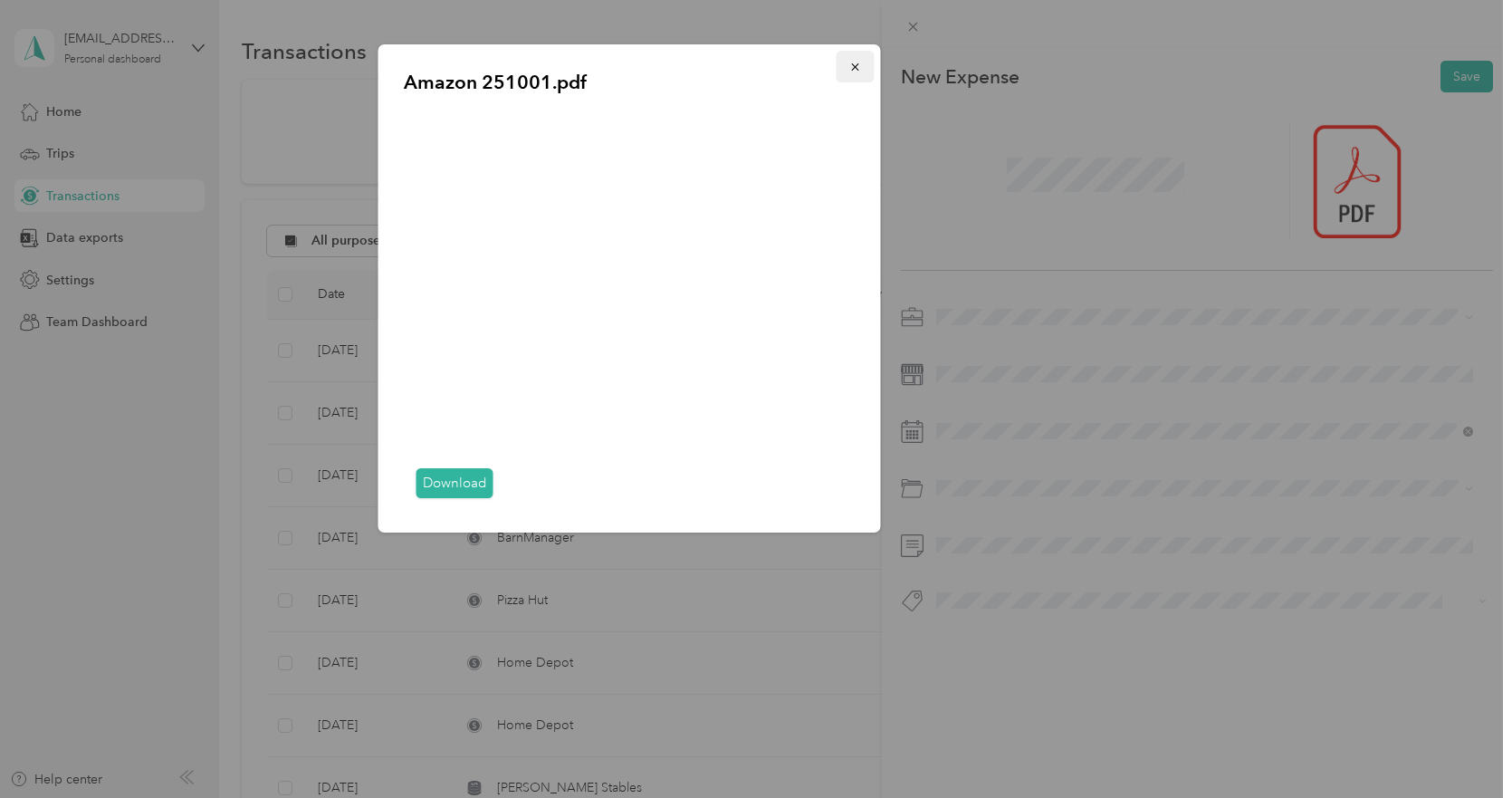
click at [861, 67] on icon "button" at bounding box center [855, 66] width 12 height 12
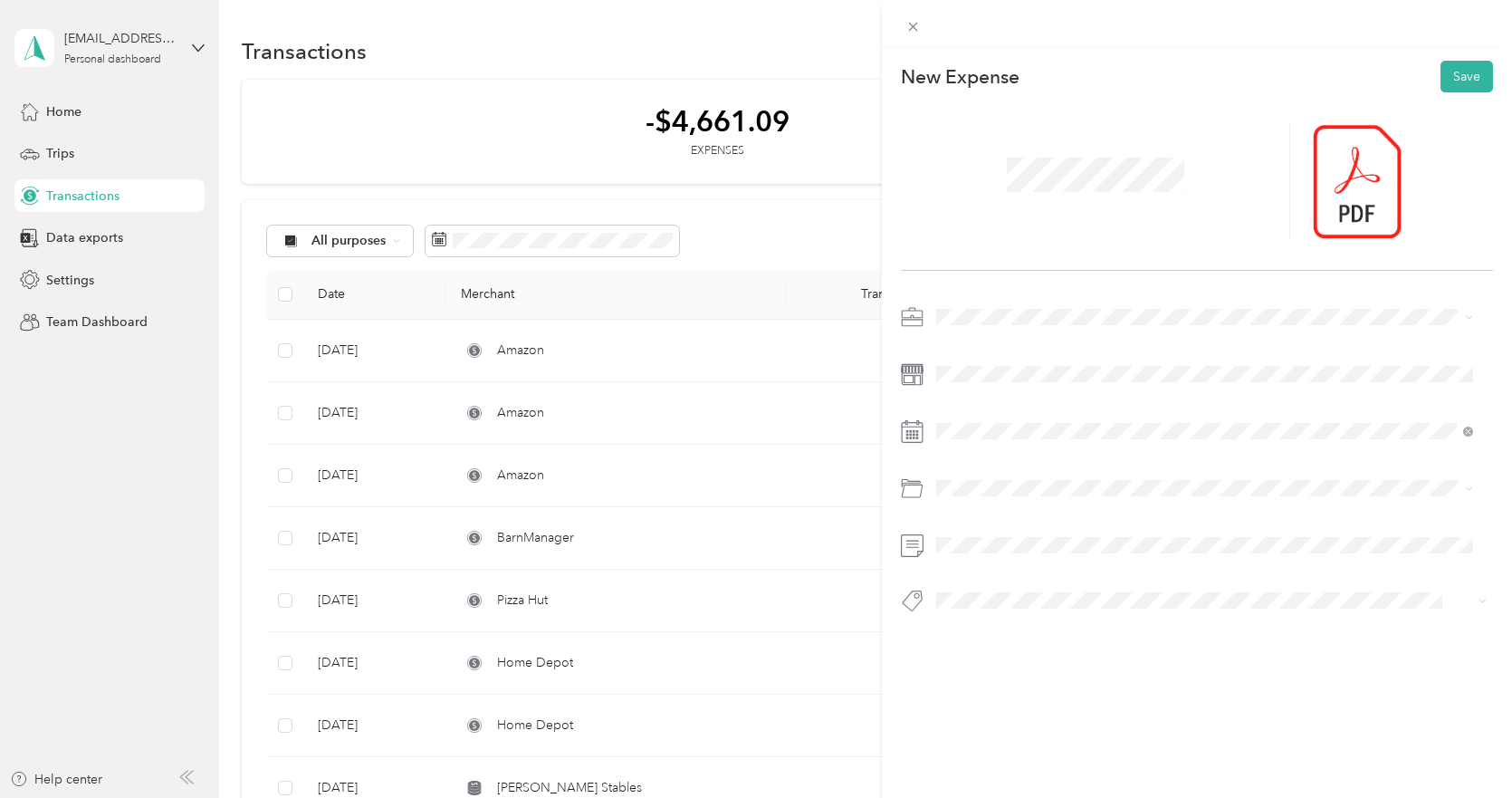
click at [1022, 156] on span at bounding box center [1095, 174] width 190 height 47
click at [1468, 76] on button "Save" at bounding box center [1466, 76] width 53 height 32
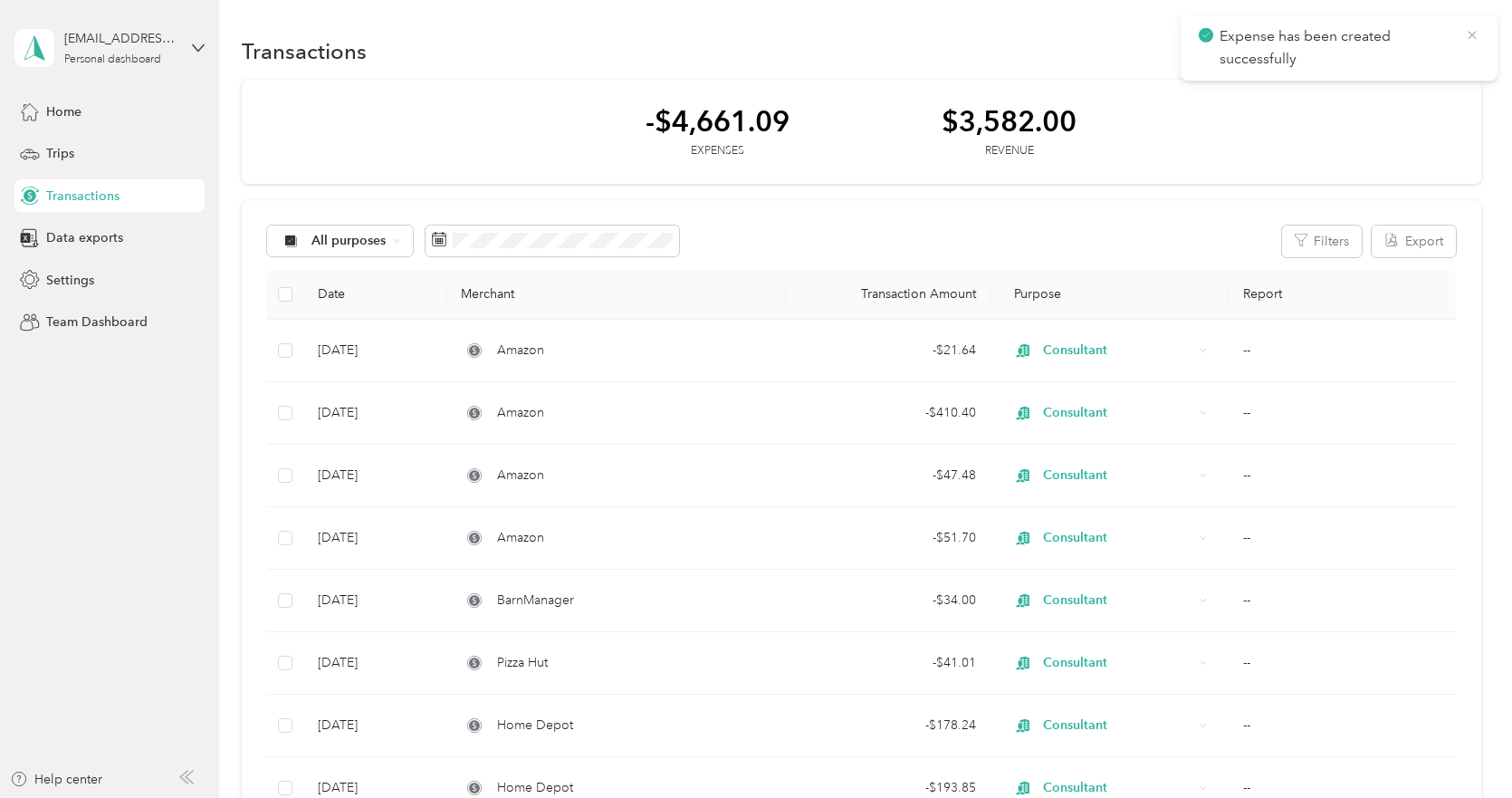
click at [1472, 36] on icon at bounding box center [1472, 34] width 14 height 16
click at [1446, 47] on button "New" at bounding box center [1448, 51] width 67 height 32
click at [1435, 111] on span "Revenue" at bounding box center [1439, 118] width 50 height 19
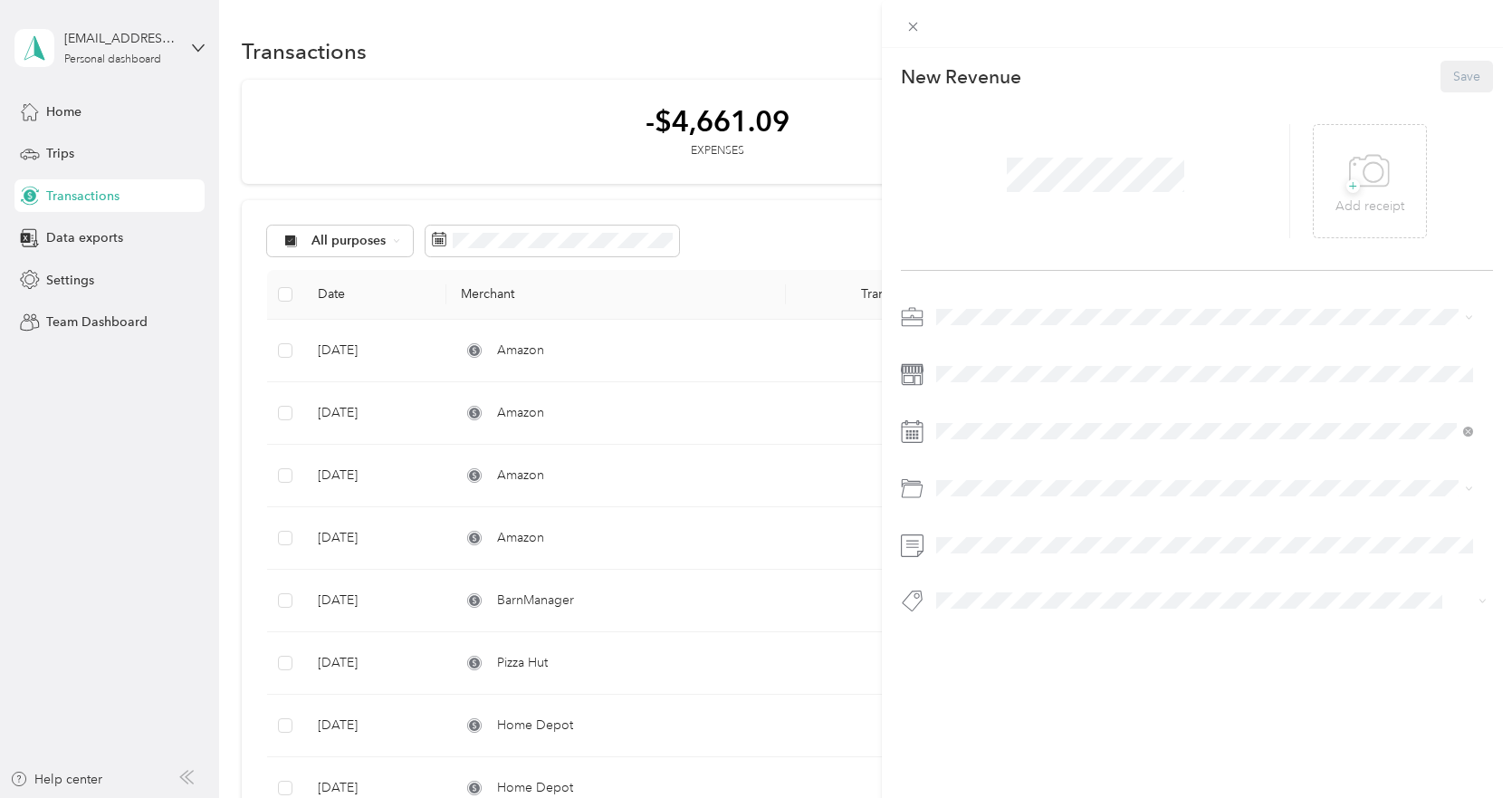
click at [955, 162] on div at bounding box center [1095, 181] width 389 height 114
click at [984, 411] on span "Consultant" at bounding box center [972, 412] width 60 height 15
click at [980, 364] on span at bounding box center [1211, 374] width 563 height 29
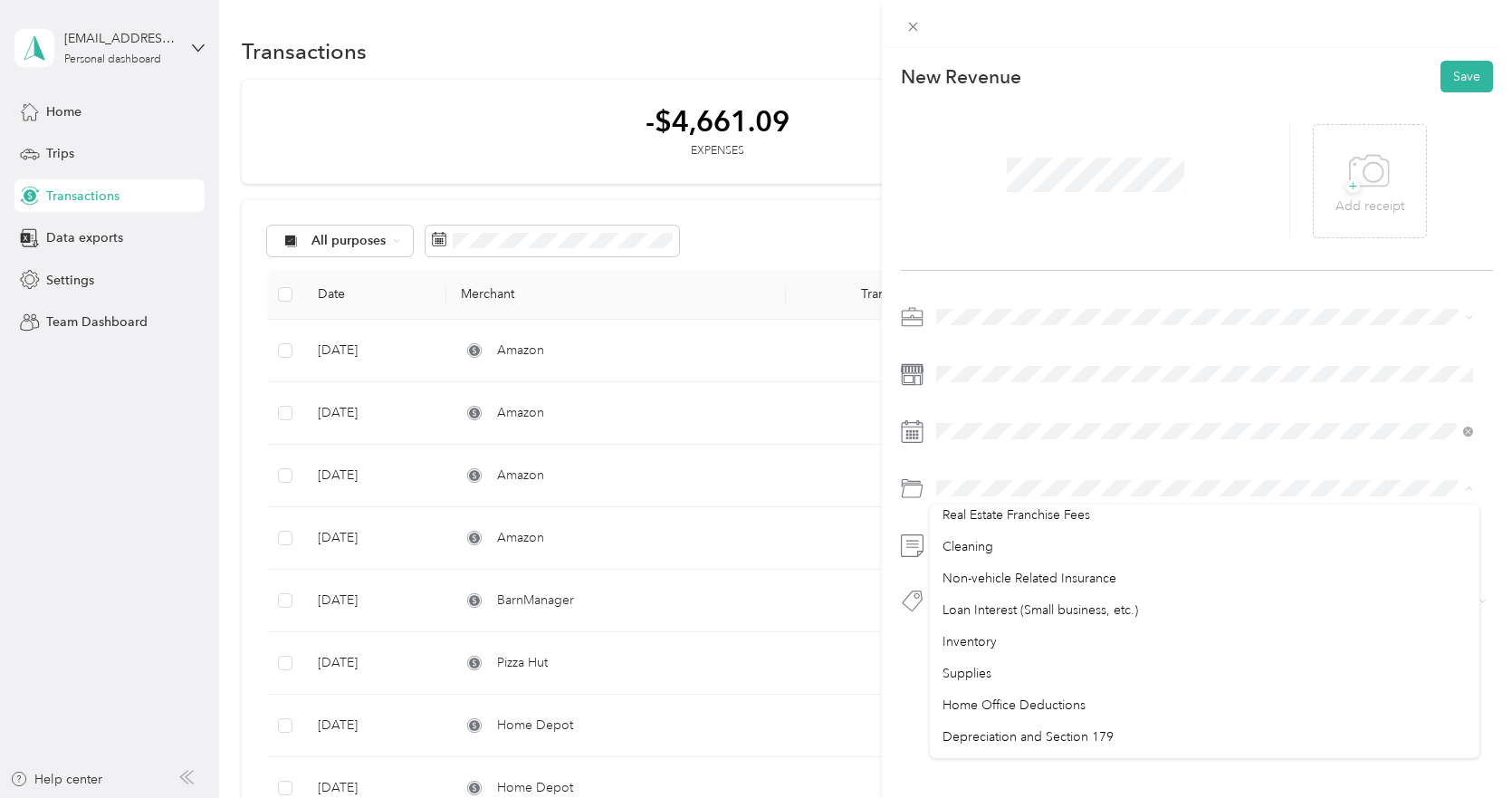
scroll to position [960, 0]
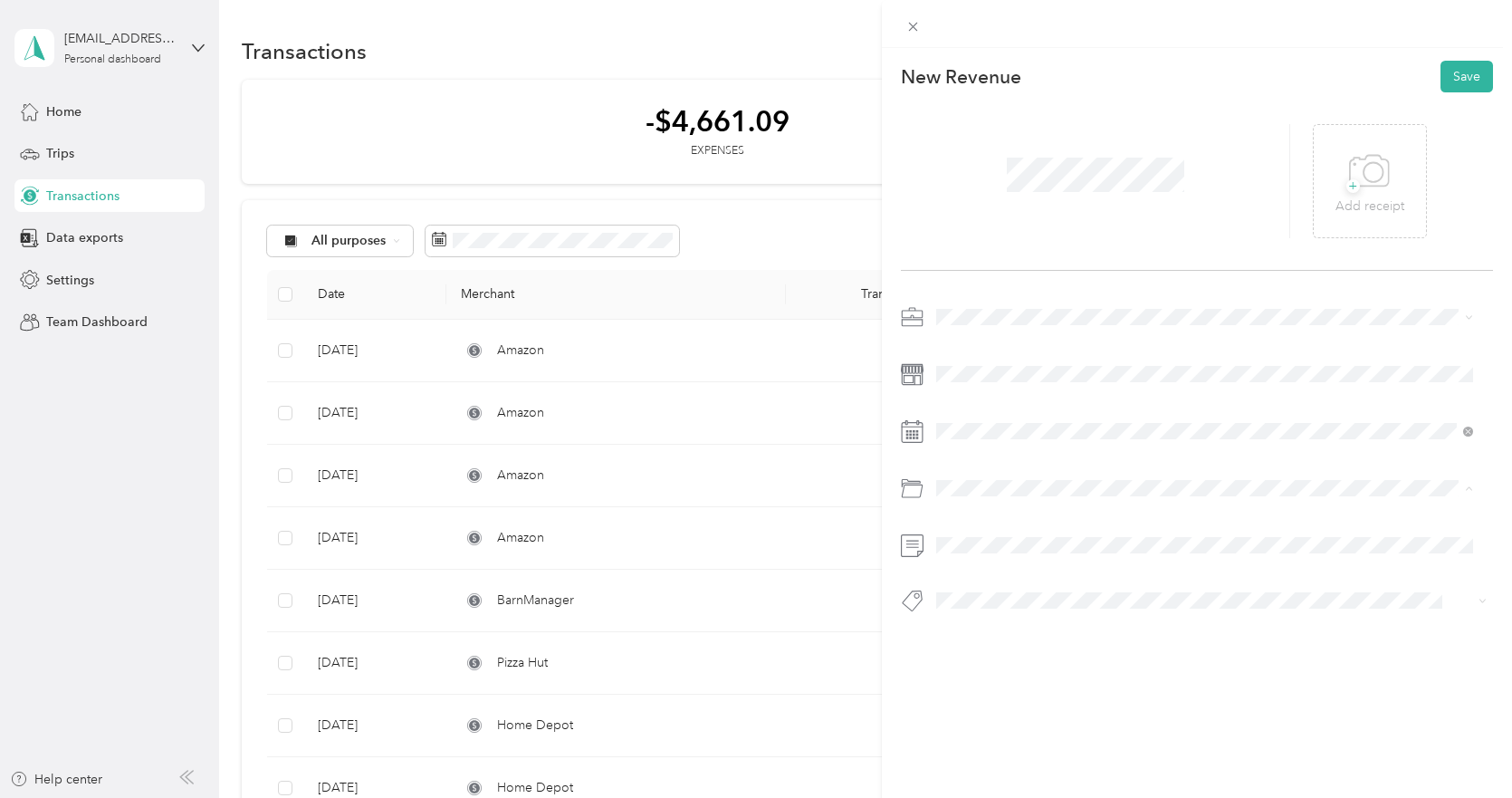
click at [934, 779] on div "This revenue cannot be edited because it is either under review, approved, or p…" at bounding box center [1196, 447] width 630 height 798
click at [910, 673] on div "New Revenue Save + Add receipt" at bounding box center [1196, 368] width 630 height 641
click at [1471, 88] on button "Save" at bounding box center [1466, 76] width 53 height 32
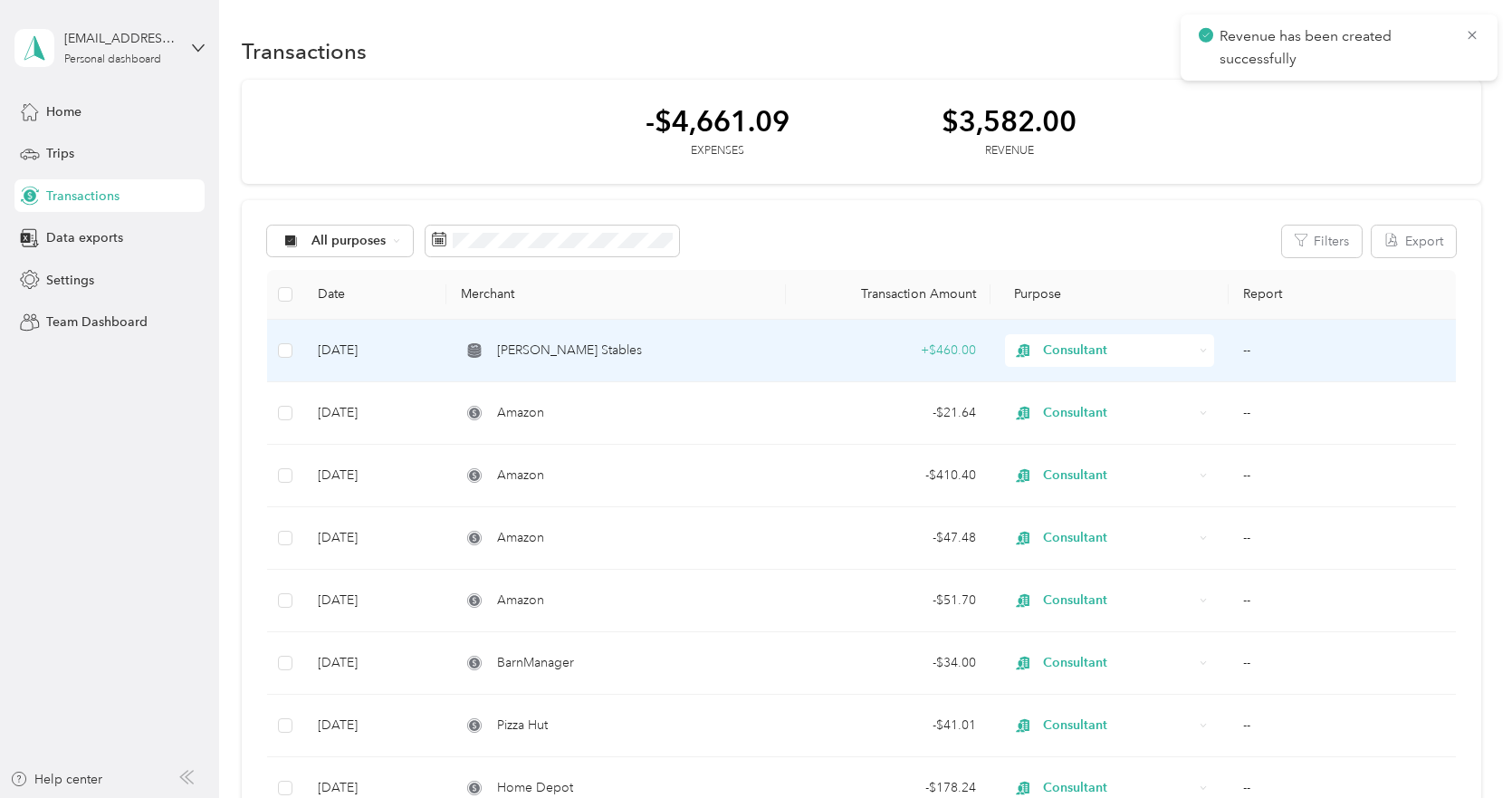
click at [910, 349] on div "+ $460.00" at bounding box center [887, 350] width 175 height 20
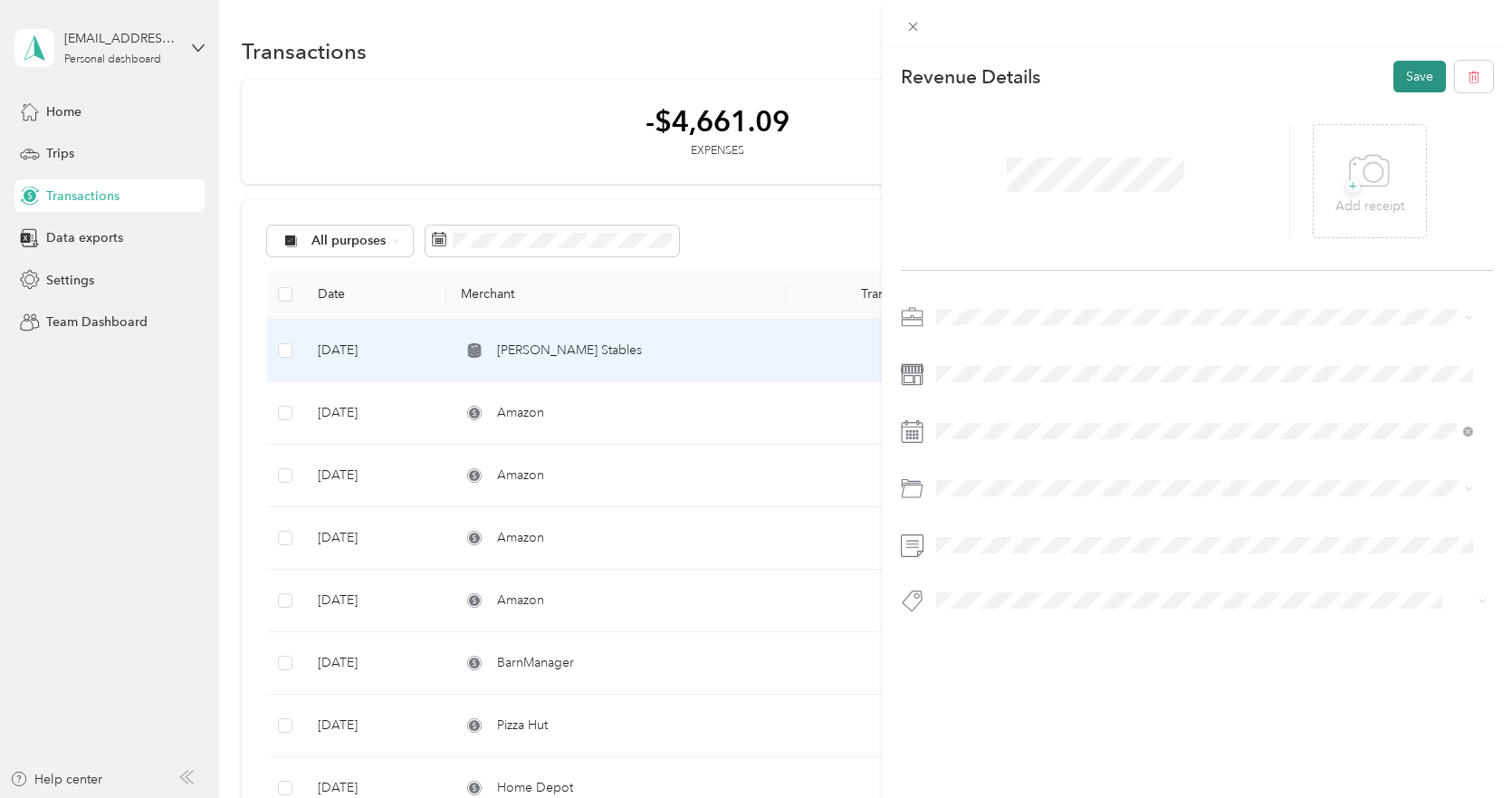
click at [1393, 83] on button "Save" at bounding box center [1419, 76] width 53 height 32
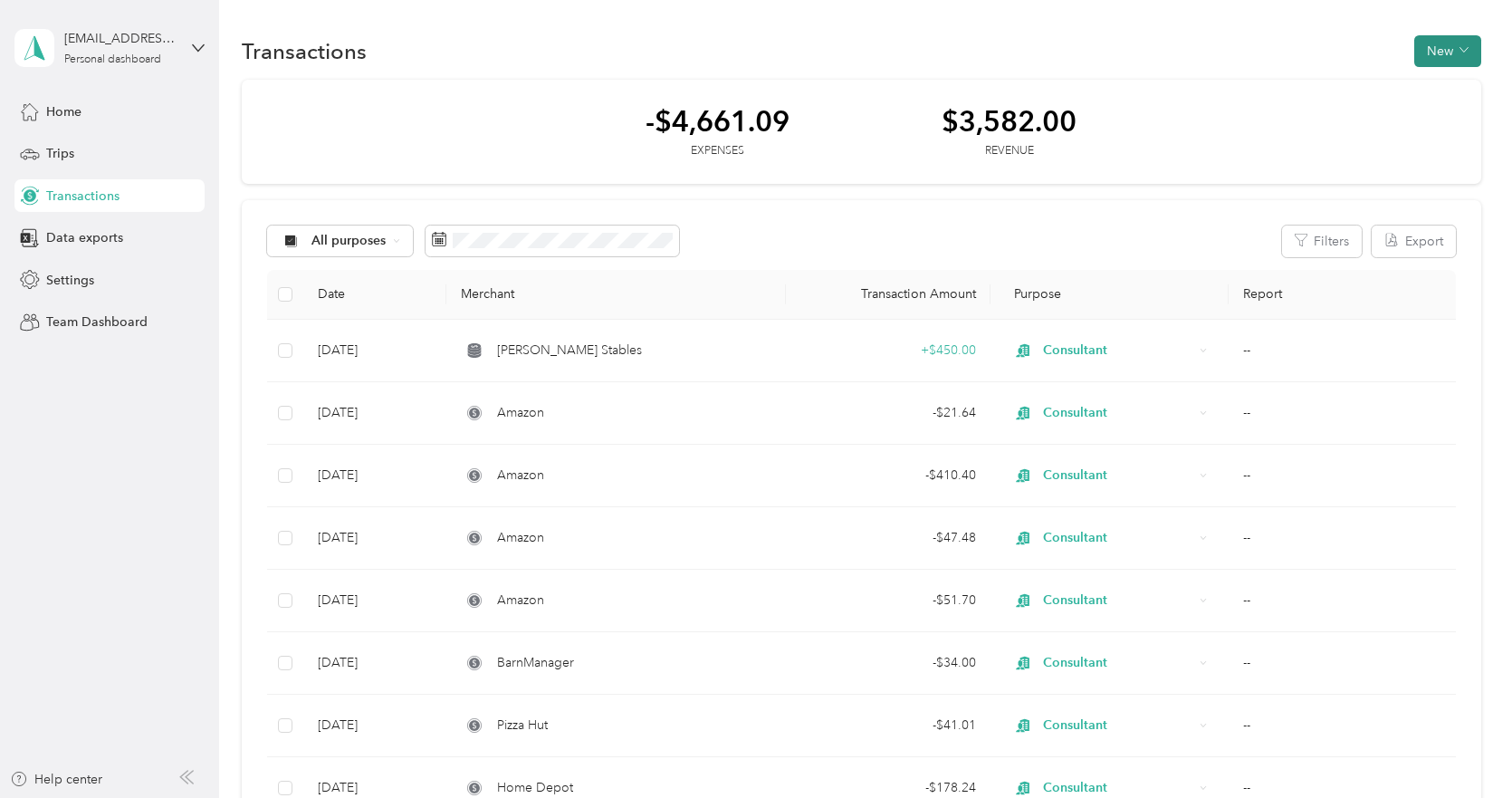
click at [1450, 36] on button "New" at bounding box center [1448, 51] width 67 height 32
click at [1421, 88] on span "Expense" at bounding box center [1438, 86] width 49 height 19
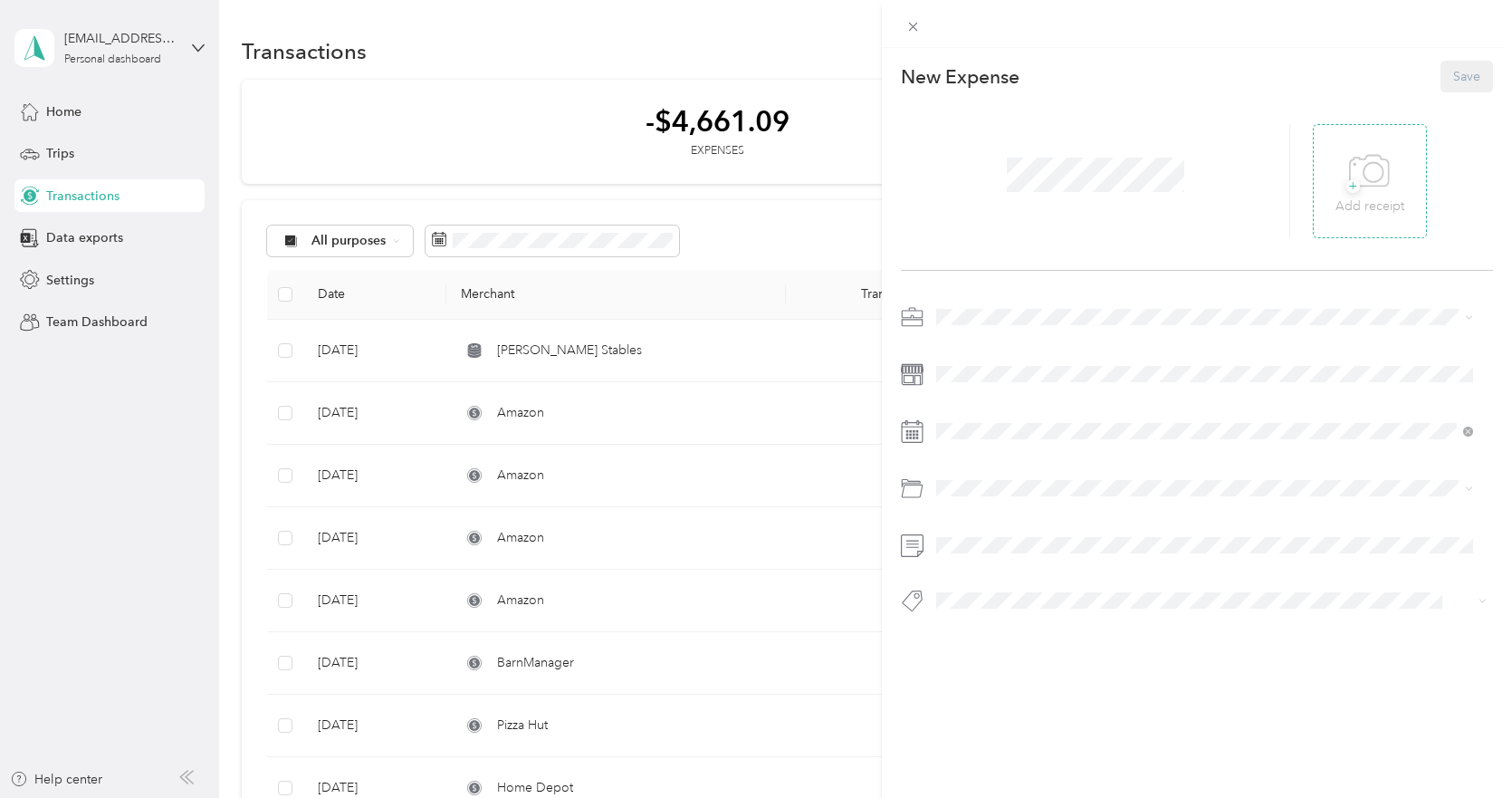
click at [1383, 190] on div "+ Add receipt" at bounding box center [1370, 181] width 69 height 70
click at [1019, 407] on div "Consultant" at bounding box center [1204, 410] width 524 height 19
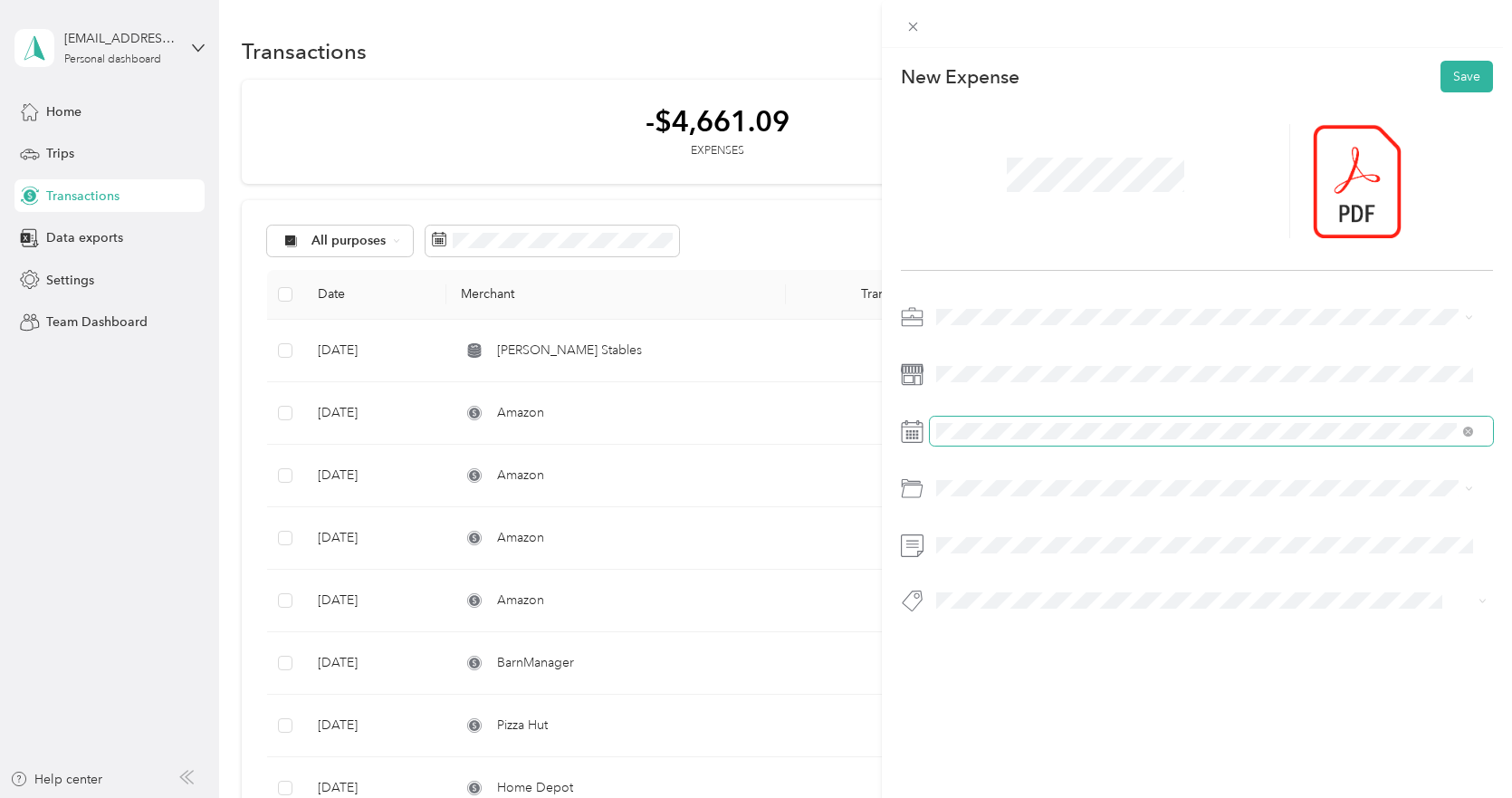
click at [1019, 439] on span at bounding box center [1211, 431] width 563 height 29
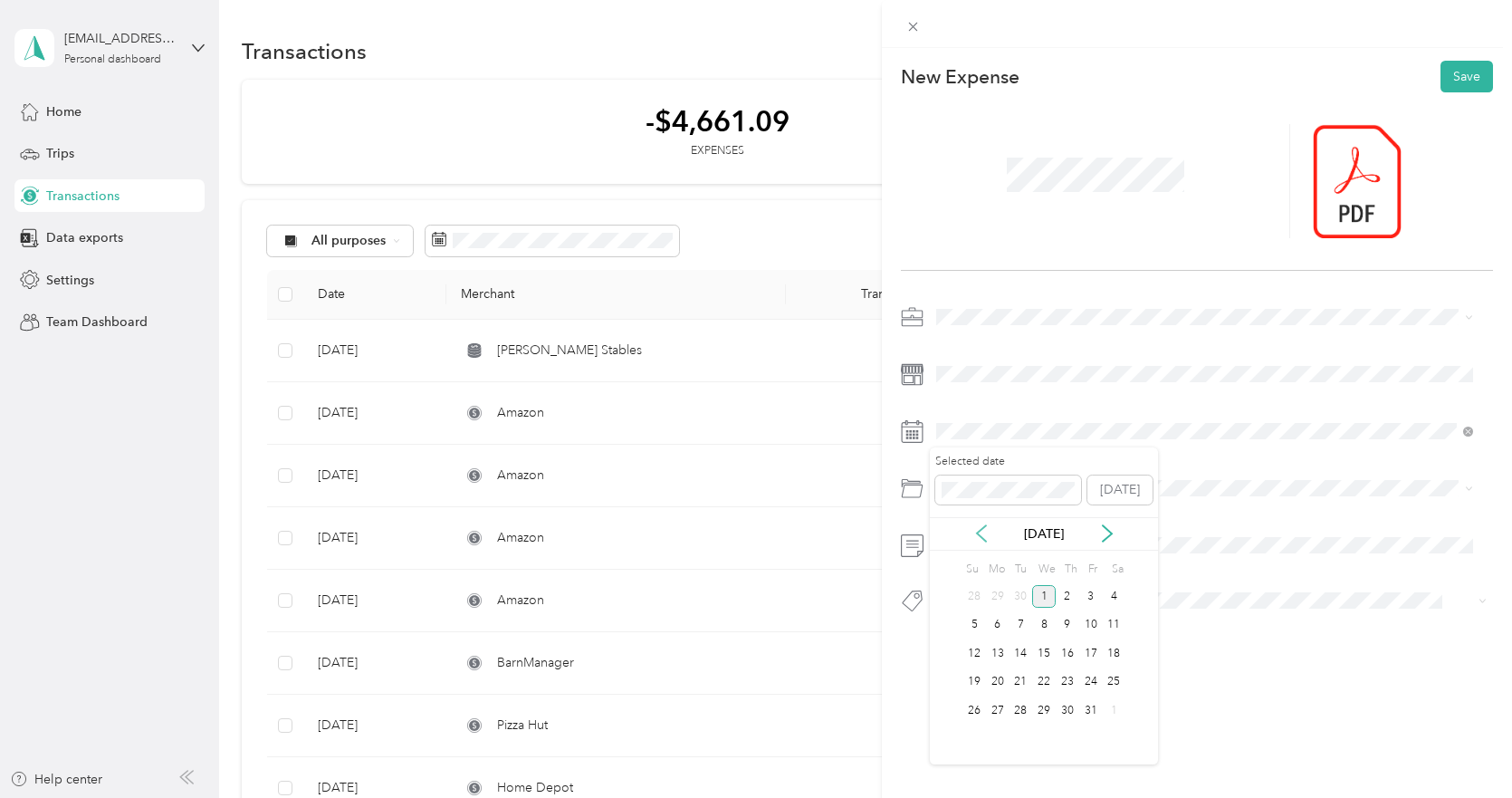
click at [984, 532] on icon at bounding box center [981, 533] width 18 height 18
click at [1112, 658] on div "20" at bounding box center [1113, 654] width 24 height 23
click at [978, 554] on span at bounding box center [1211, 545] width 563 height 29
click at [986, 566] on span "Gasoline" at bounding box center [967, 561] width 50 height 15
click at [1046, 182] on span at bounding box center [1095, 174] width 190 height 47
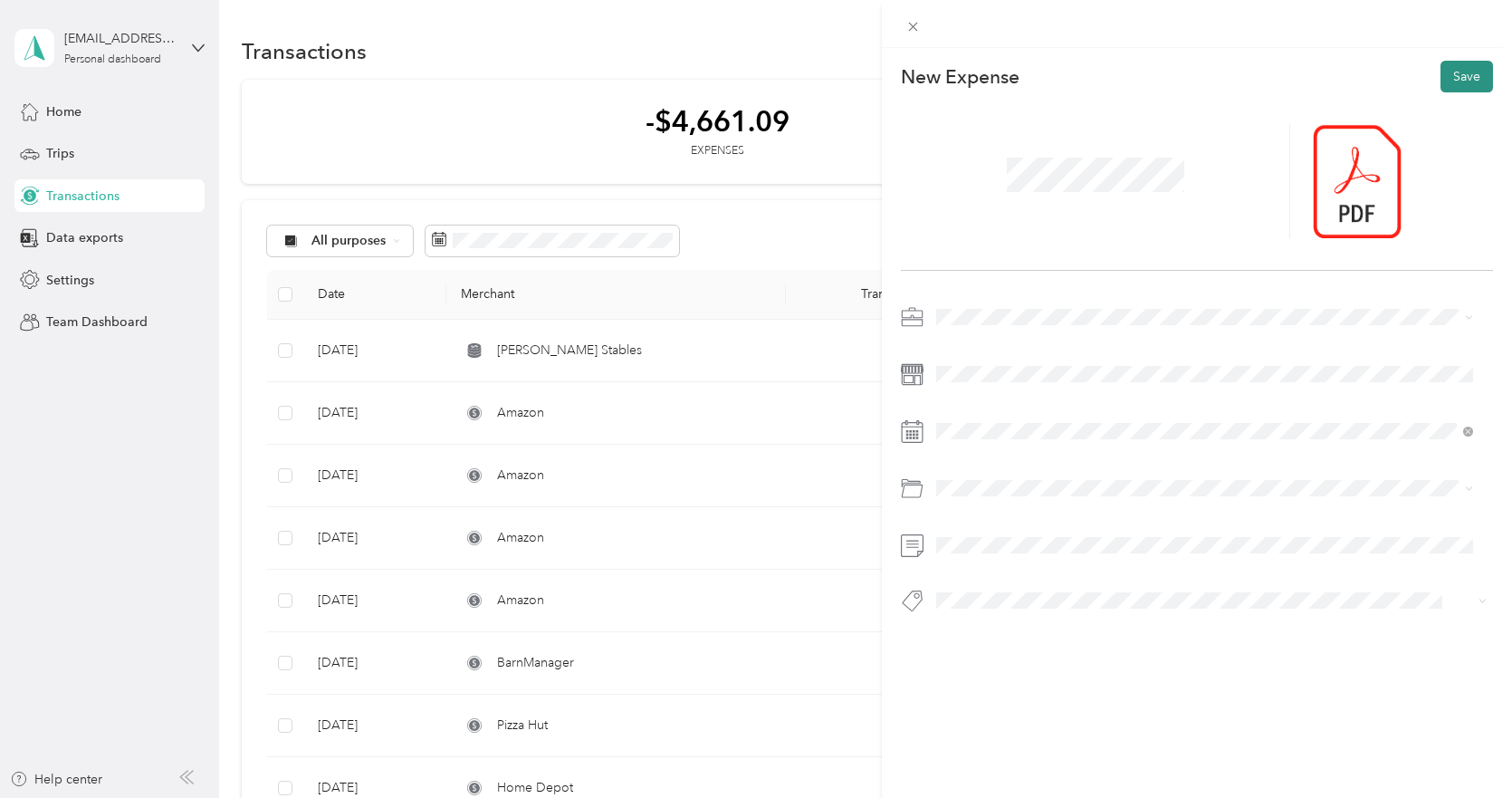
click at [1454, 69] on button "Save" at bounding box center [1466, 76] width 53 height 32
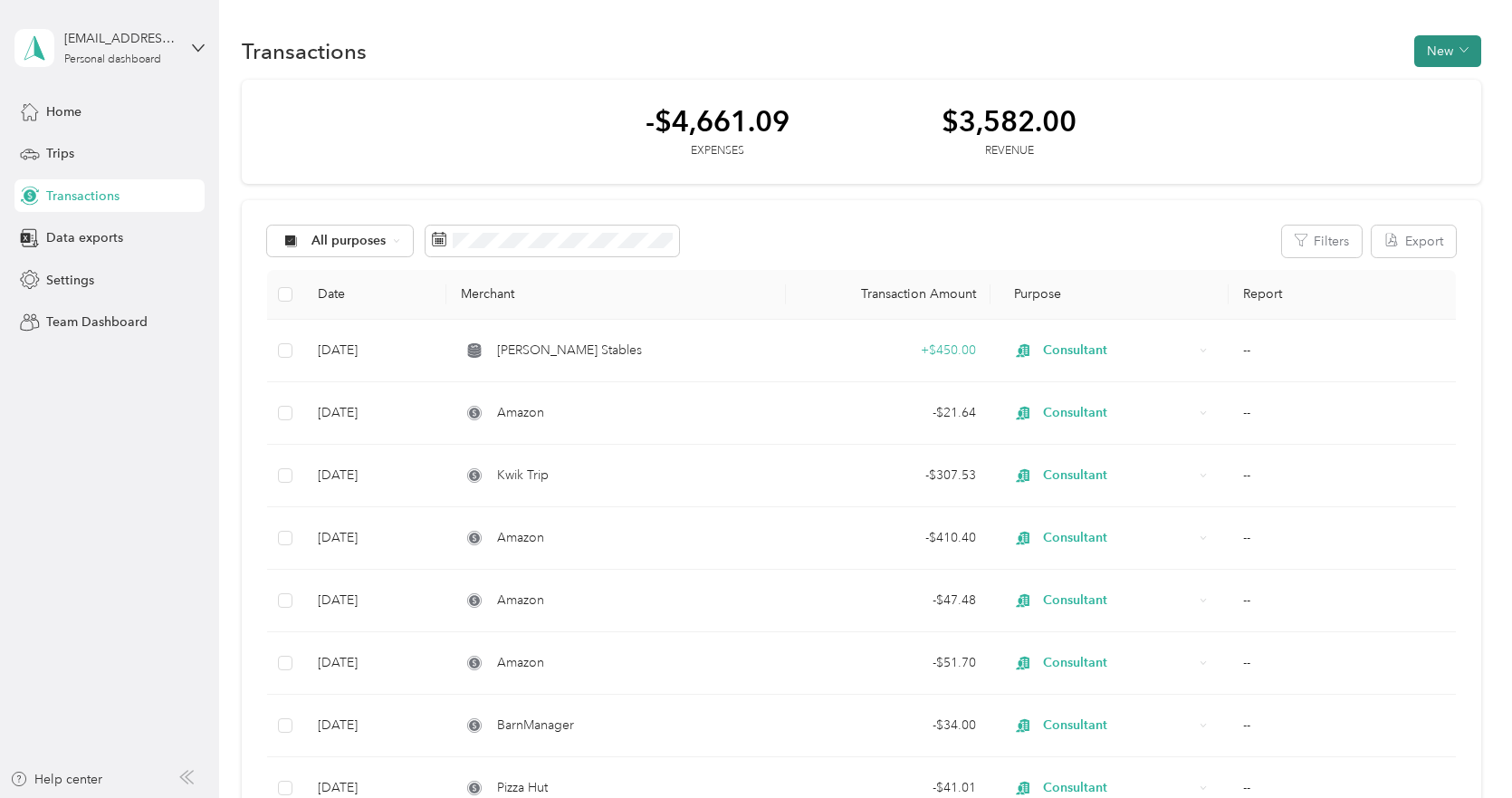
click at [1451, 55] on button "New" at bounding box center [1448, 51] width 67 height 32
click at [1424, 93] on span "Expense" at bounding box center [1438, 86] width 49 height 19
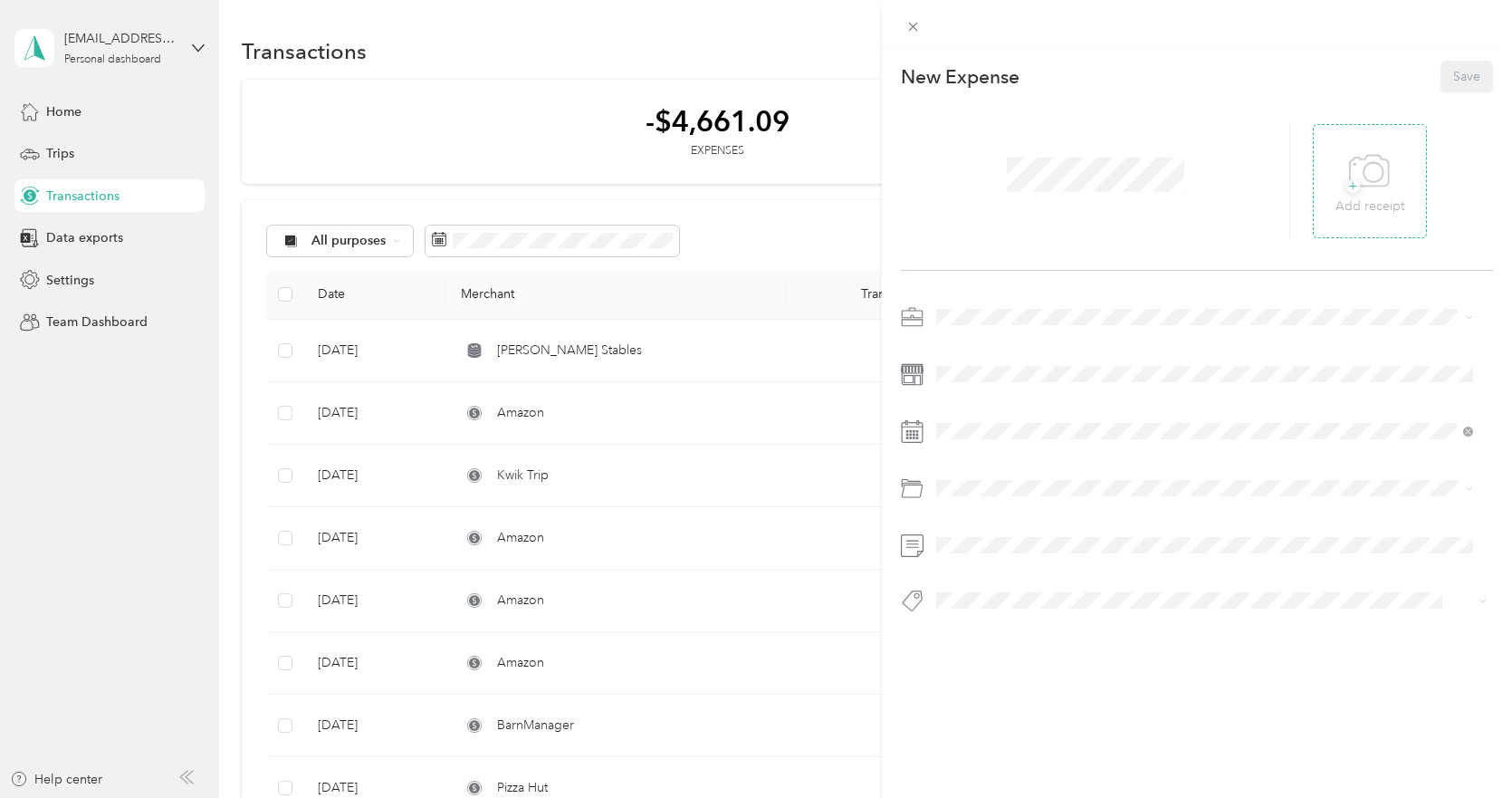
click at [1349, 165] on icon at bounding box center [1370, 171] width 41 height 50
click at [994, 302] on span at bounding box center [1211, 317] width 563 height 29
click at [1003, 415] on span "Consultant" at bounding box center [972, 409] width 60 height 15
click at [1050, 712] on span "Car Wash / Cleaning" at bounding box center [1000, 720] width 117 height 15
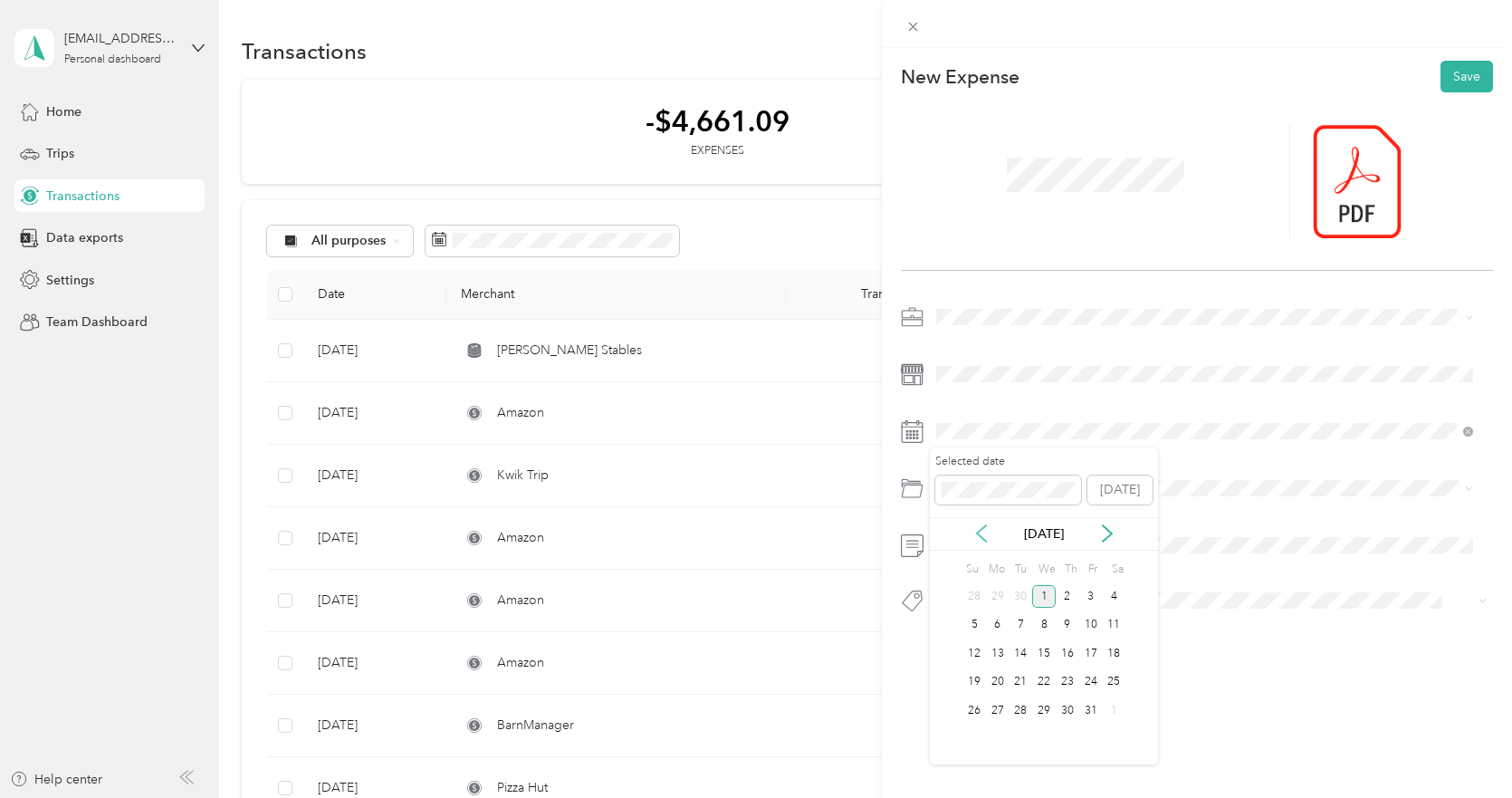
click at [978, 541] on icon at bounding box center [981, 533] width 18 height 18
click at [1072, 626] on div "11" at bounding box center [1067, 626] width 24 height 23
click at [976, 625] on div "7" at bounding box center [974, 626] width 24 height 23
drag, startPoint x: 1436, startPoint y: 78, endPoint x: 1439, endPoint y: 94, distance: 16.3
click at [1440, 83] on button "Save" at bounding box center [1466, 76] width 53 height 32
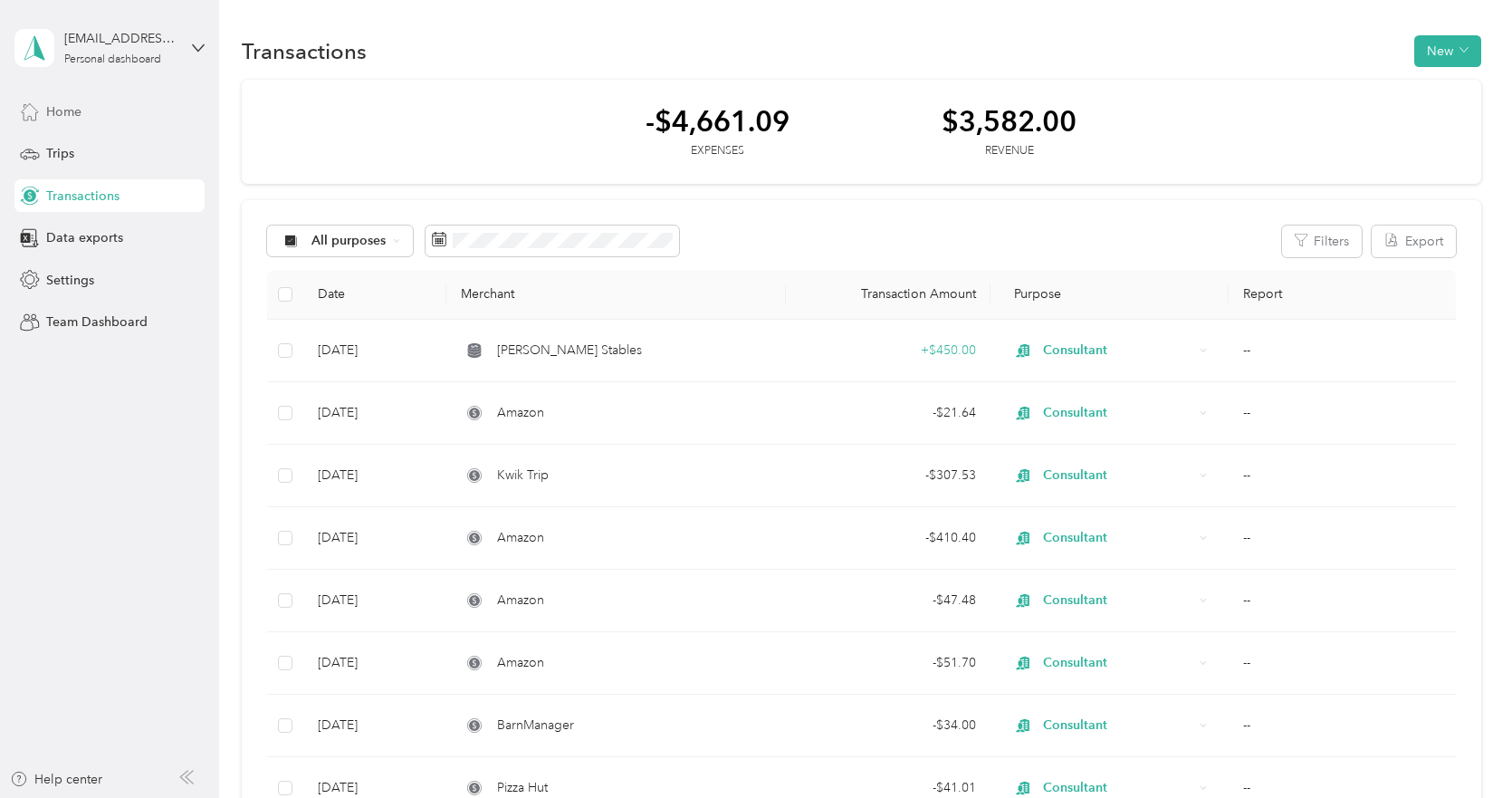
click at [120, 101] on div "Home" at bounding box center [109, 111] width 190 height 33
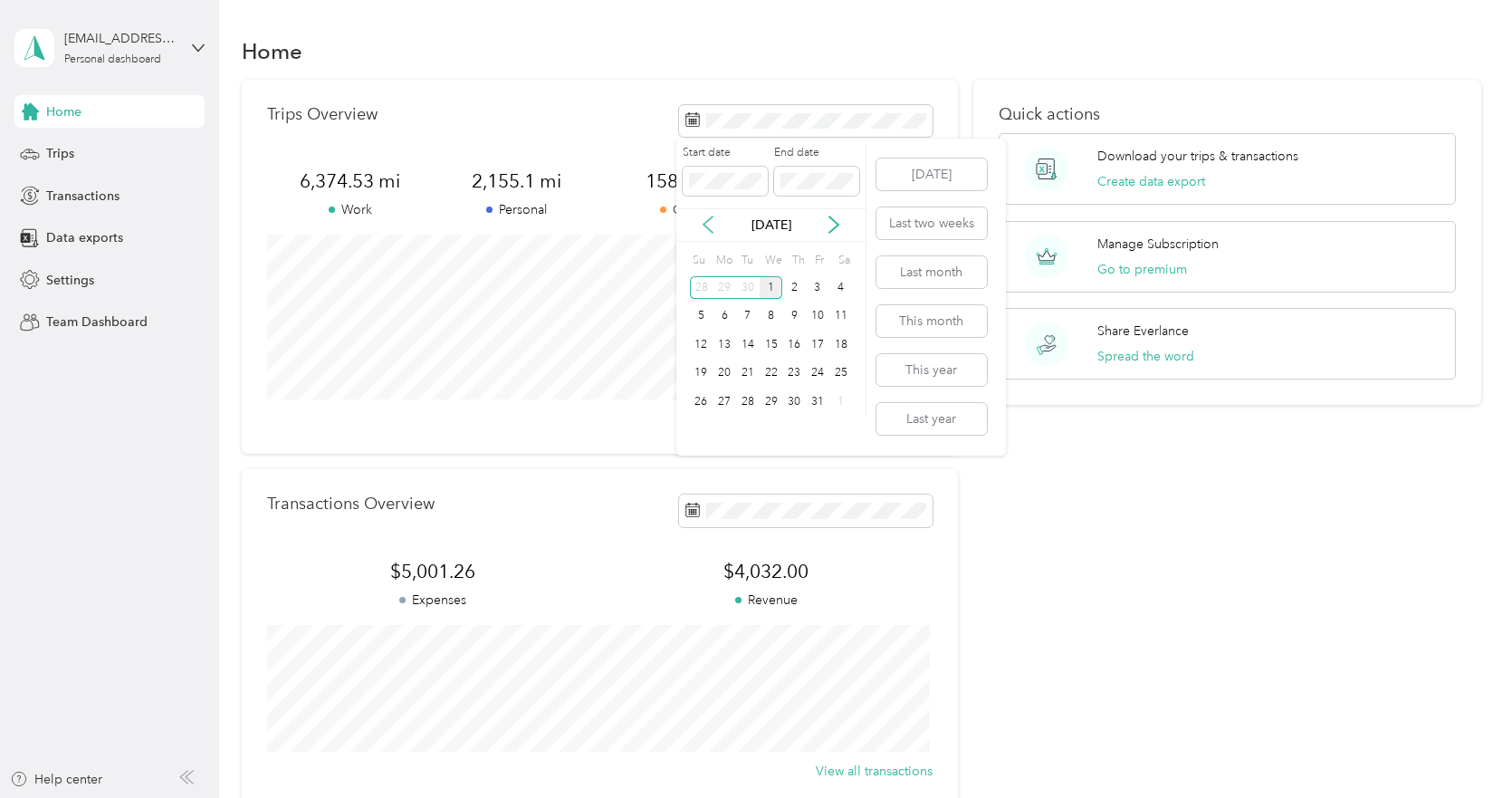
click at [715, 221] on icon at bounding box center [708, 224] width 18 height 18
click at [712, 222] on icon at bounding box center [708, 224] width 18 height 18
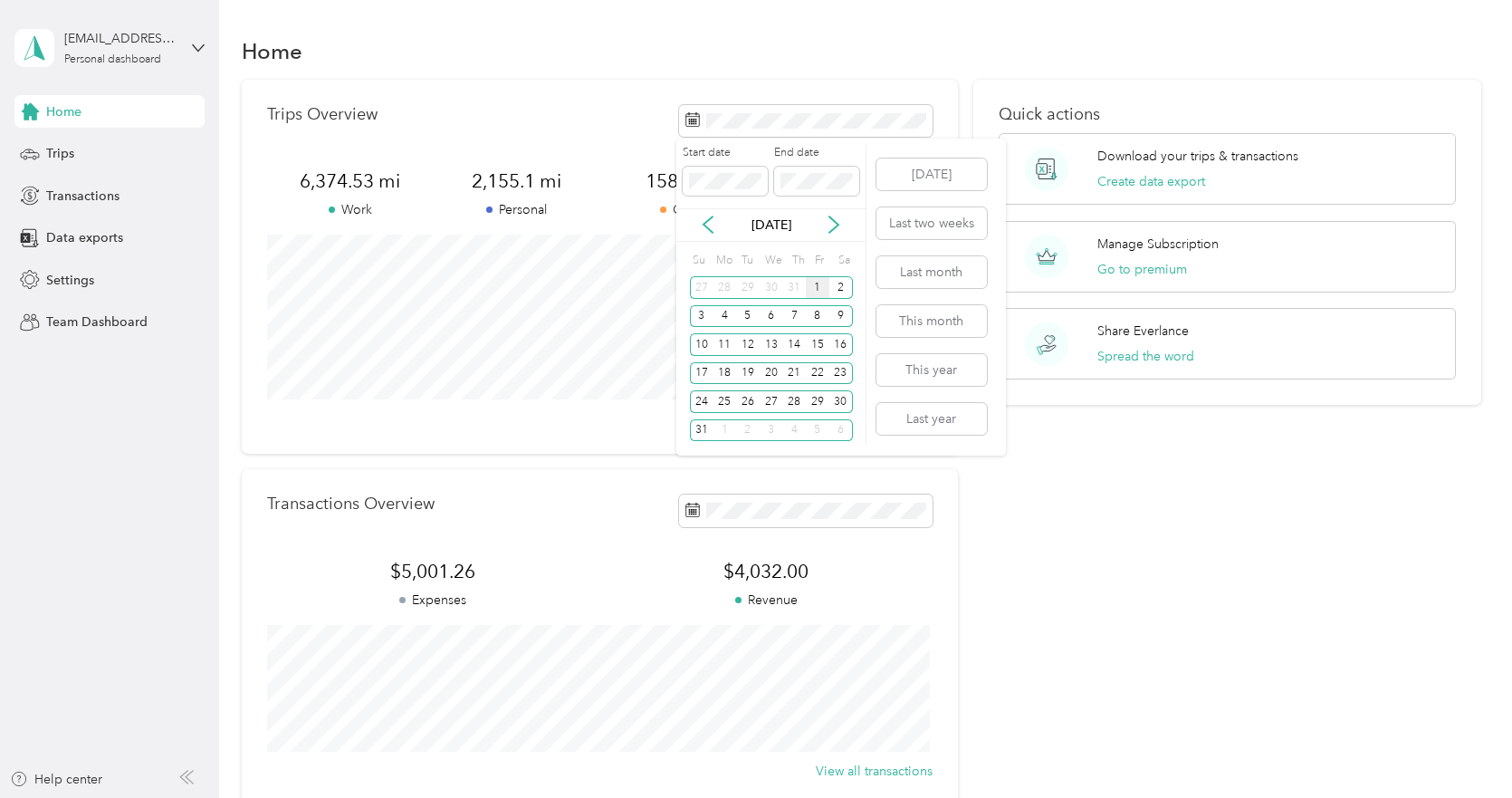
click at [820, 289] on div "1" at bounding box center [818, 288] width 24 height 23
click at [835, 227] on icon at bounding box center [833, 224] width 18 height 18
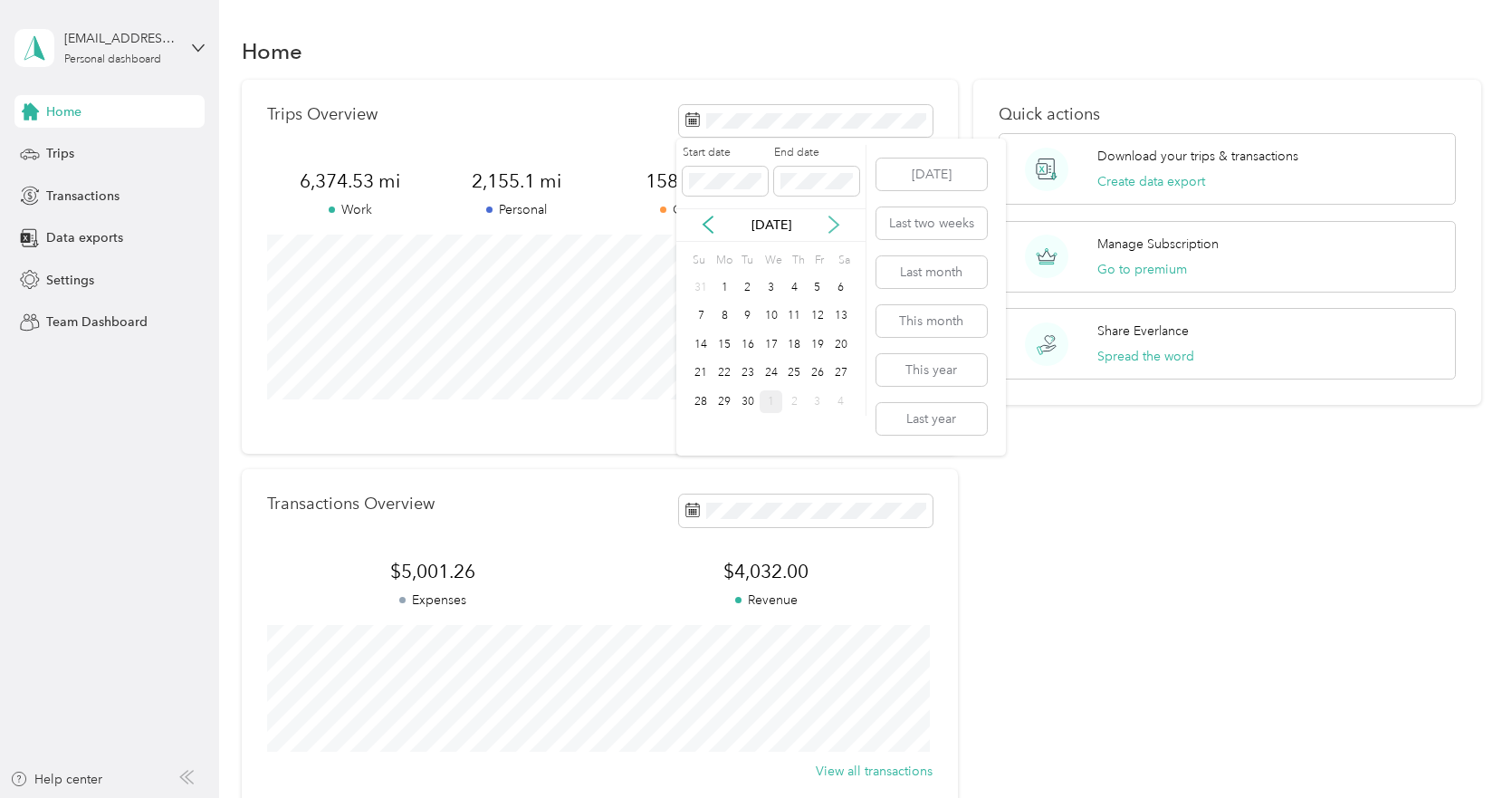
click at [835, 227] on icon at bounding box center [833, 224] width 18 height 18
click at [765, 290] on div "1" at bounding box center [771, 288] width 24 height 23
